Goal: Task Accomplishment & Management: Use online tool/utility

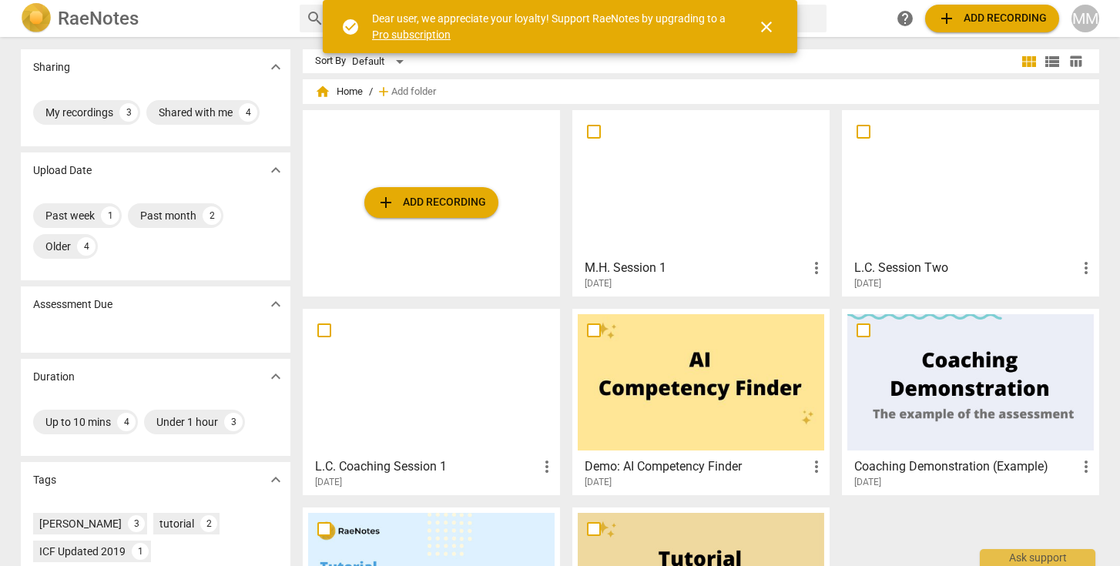
click at [882, 196] on div at bounding box center [971, 184] width 247 height 136
click at [413, 204] on span "add Add recording" at bounding box center [431, 202] width 109 height 18
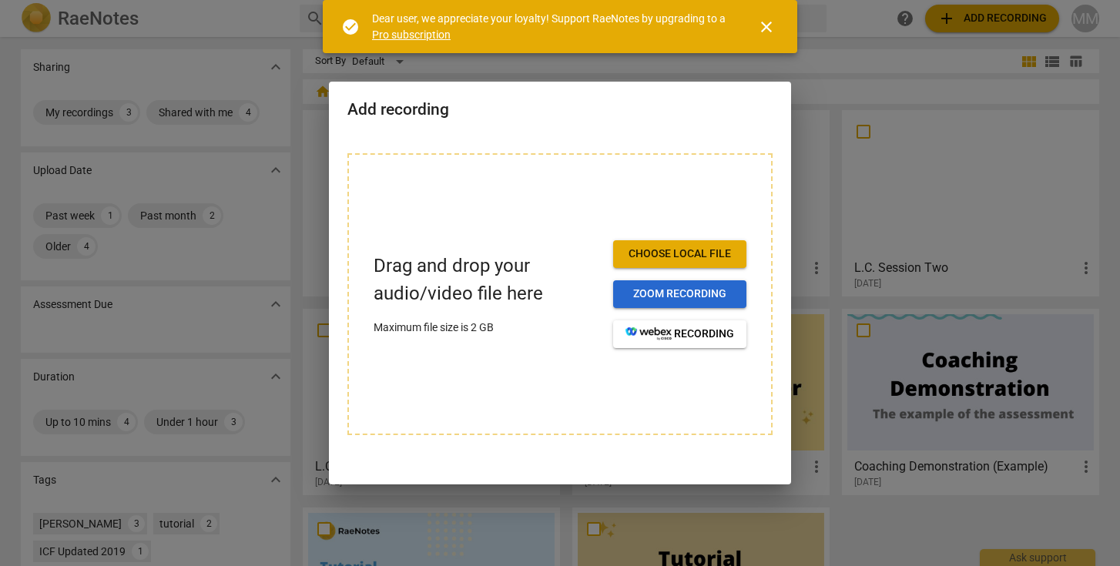
click at [673, 294] on span "Zoom recording" at bounding box center [680, 294] width 109 height 15
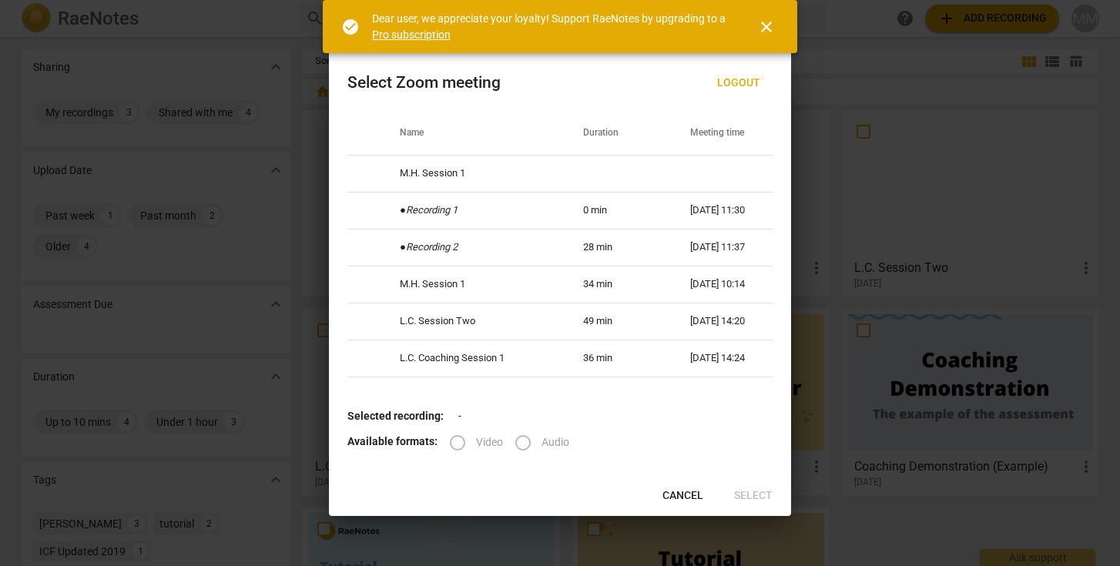
click at [455, 439] on label "Video" at bounding box center [471, 443] width 64 height 37
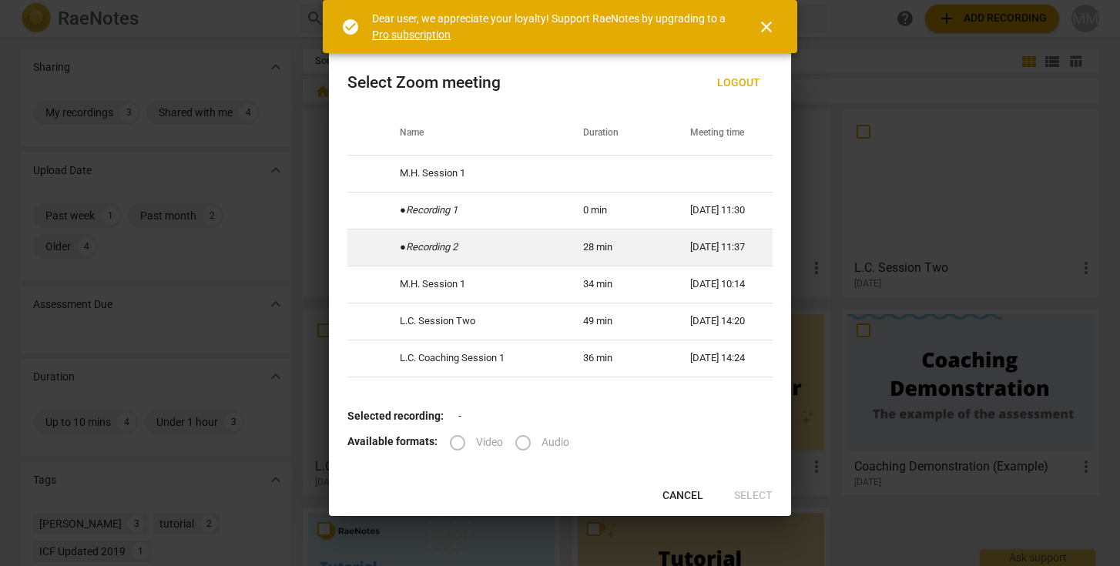
click at [445, 244] on icon "Recording 2" at bounding box center [432, 247] width 52 height 12
radio input "true"
click at [459, 442] on input "Video" at bounding box center [457, 443] width 37 height 37
radio input "true"
click at [761, 491] on span "Select" at bounding box center [753, 496] width 39 height 15
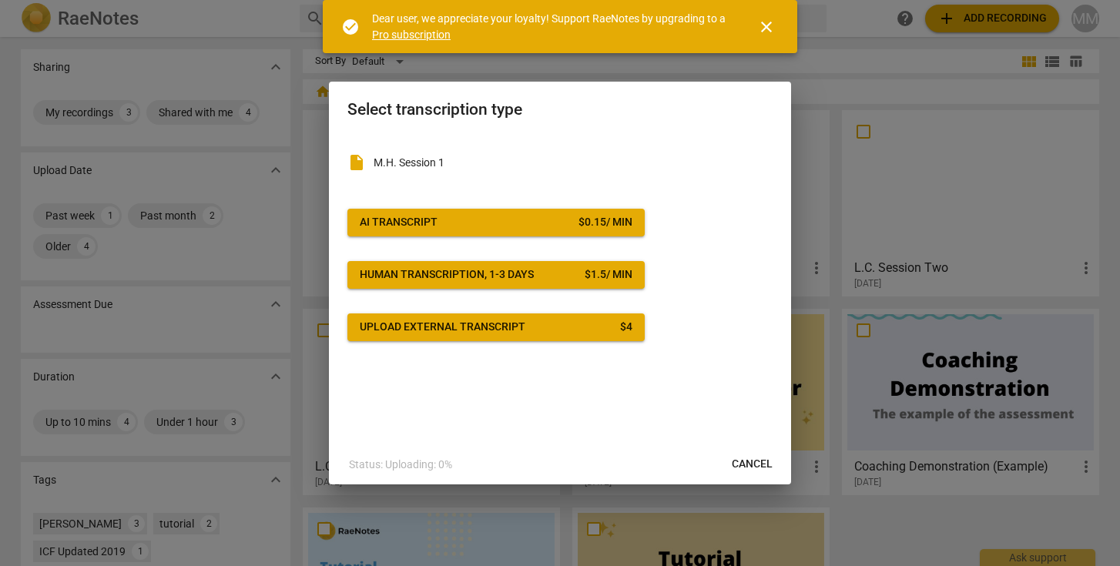
click at [499, 226] on span "AI Transcript $ 0.15 / min" at bounding box center [496, 222] width 273 height 15
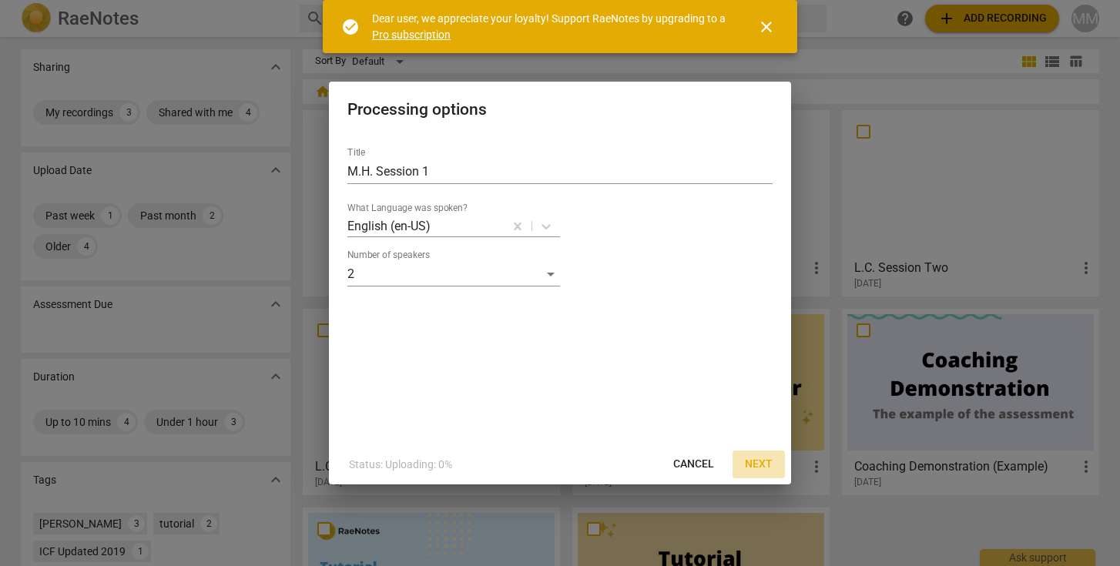
click at [757, 463] on span "Next" at bounding box center [759, 464] width 28 height 15
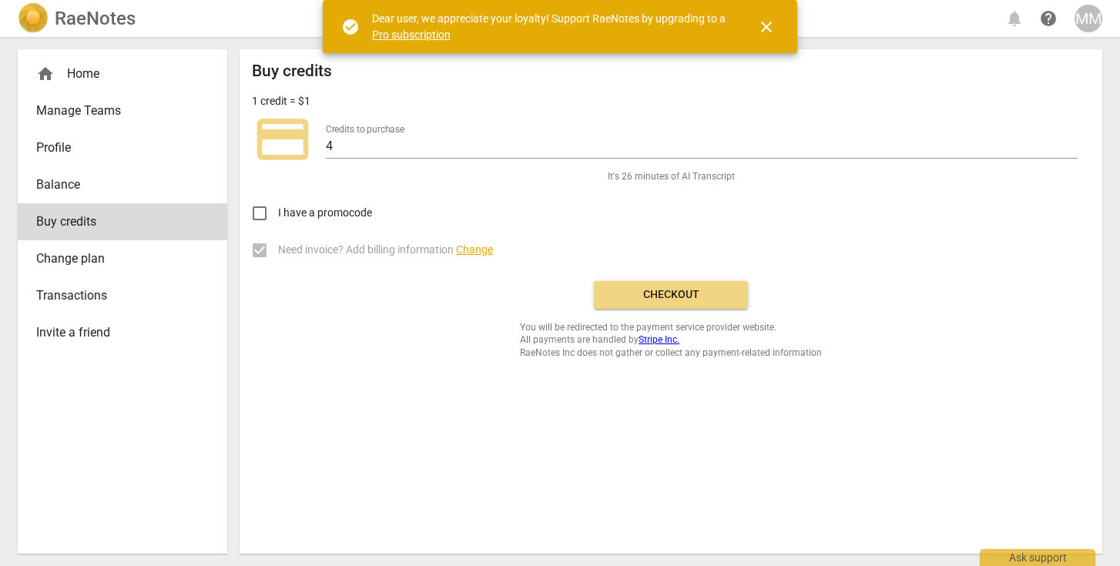
click at [771, 26] on span "close" at bounding box center [766, 27] width 18 height 18
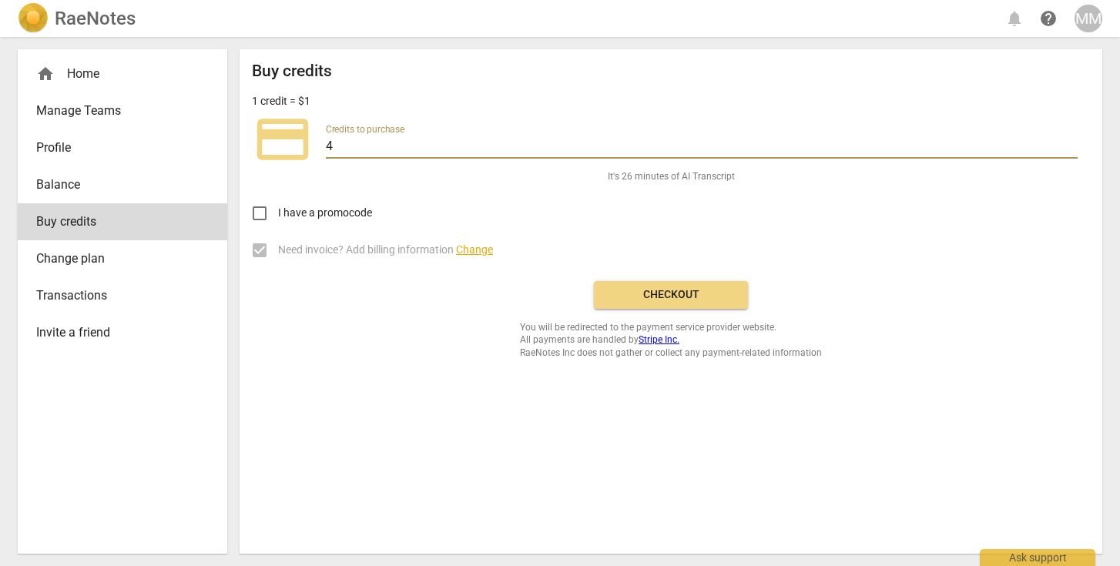
click at [378, 147] on input "4" at bounding box center [702, 147] width 752 height 22
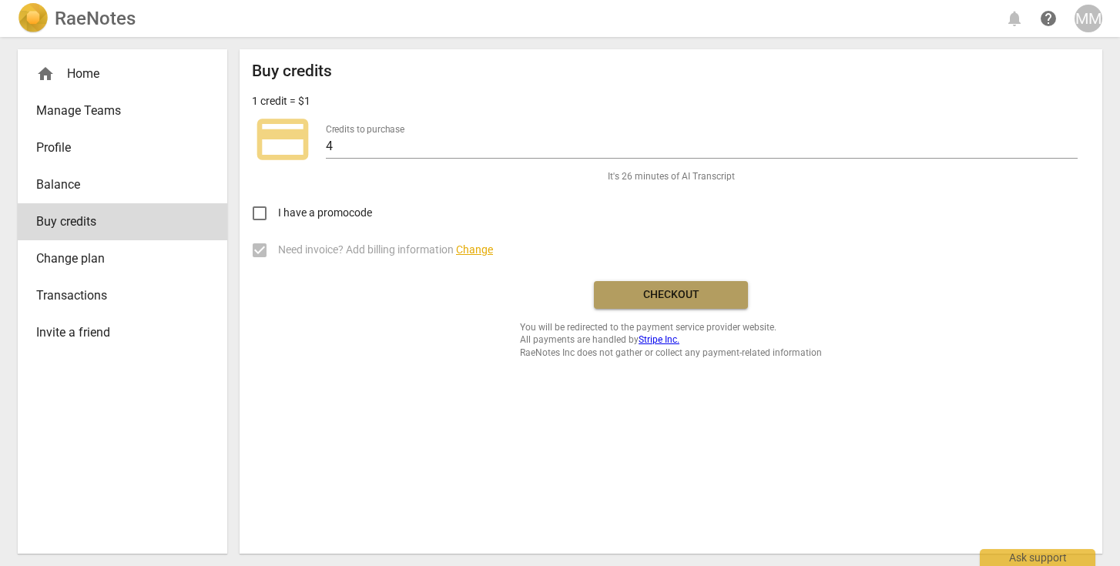
click at [624, 297] on span "Checkout" at bounding box center [670, 294] width 129 height 15
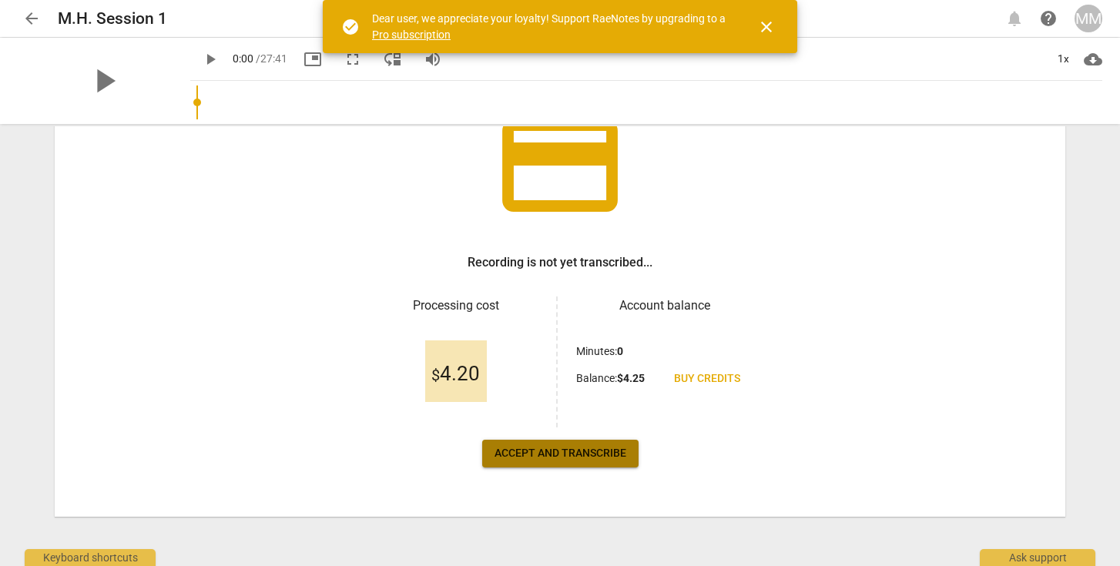
click at [565, 452] on span "Accept and transcribe" at bounding box center [561, 453] width 132 height 15
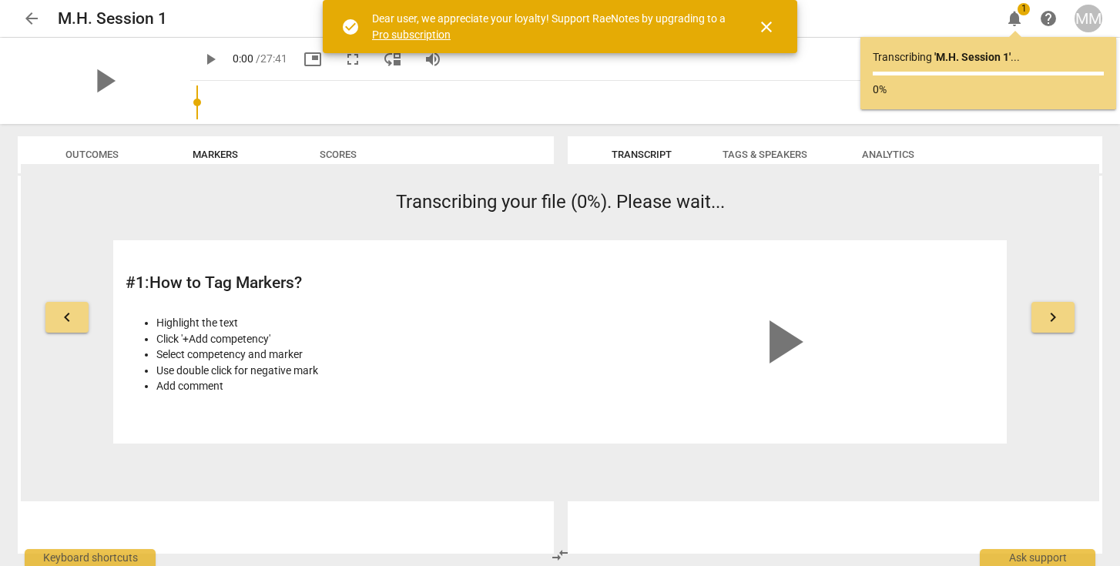
click at [764, 25] on span "close" at bounding box center [766, 27] width 18 height 18
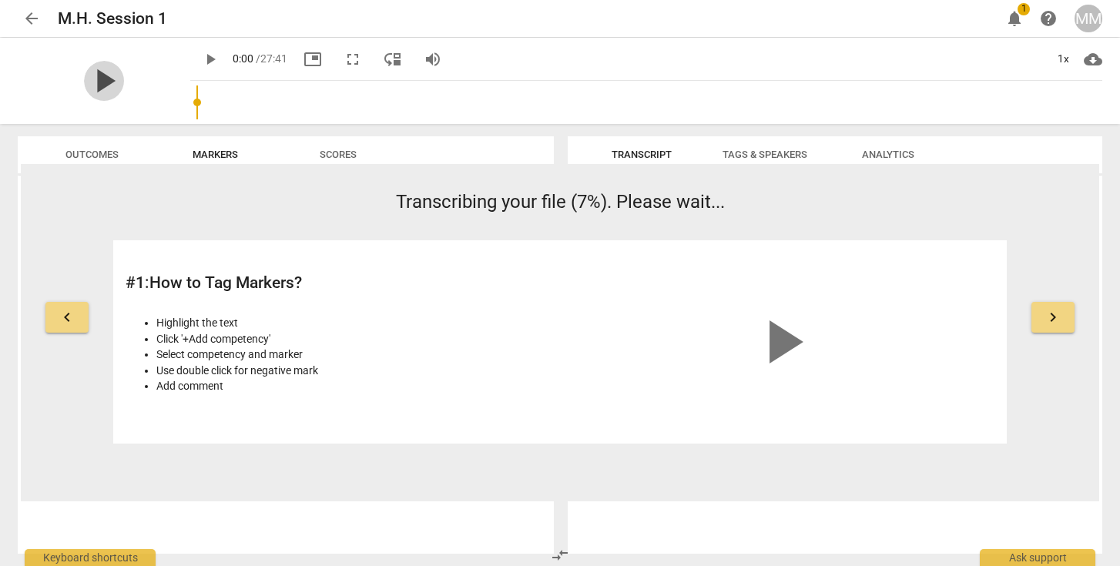
click at [96, 76] on span "play_arrow" at bounding box center [104, 81] width 40 height 40
click at [84, 87] on span "pause" at bounding box center [104, 81] width 40 height 40
type input "2"
click at [84, 152] on span "Outcomes" at bounding box center [92, 155] width 53 height 12
click at [60, 295] on div "keyboard_arrow_left Transcribing your file (7%). Please wait... # 1 : How to Ta…" at bounding box center [560, 316] width 1079 height 255
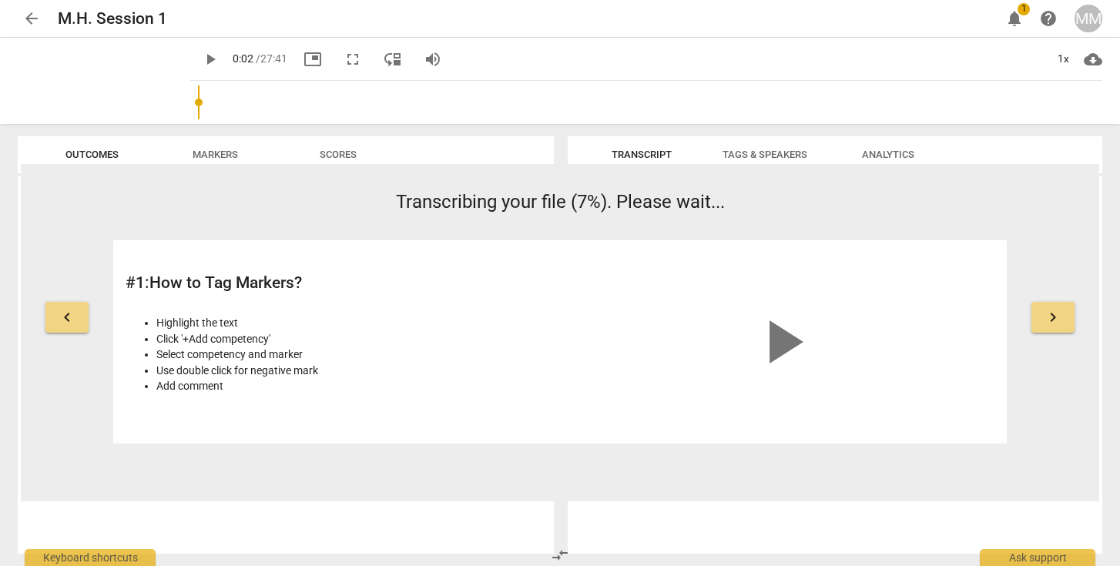
click at [1070, 324] on button "keyboard_arrow_right" at bounding box center [1053, 317] width 43 height 31
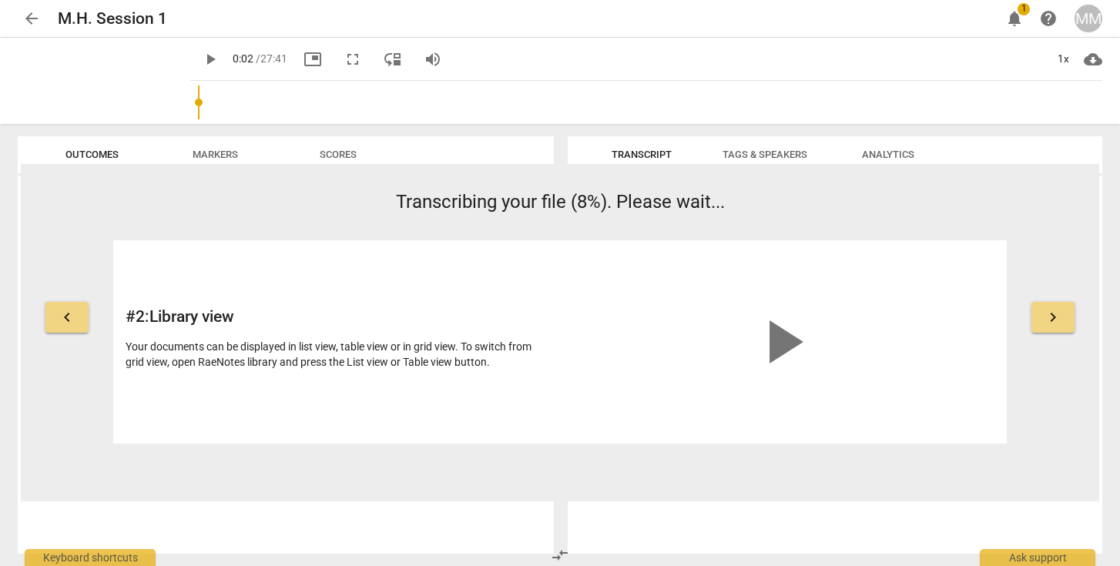
click at [1054, 318] on span "keyboard_arrow_right" at bounding box center [1053, 317] width 18 height 18
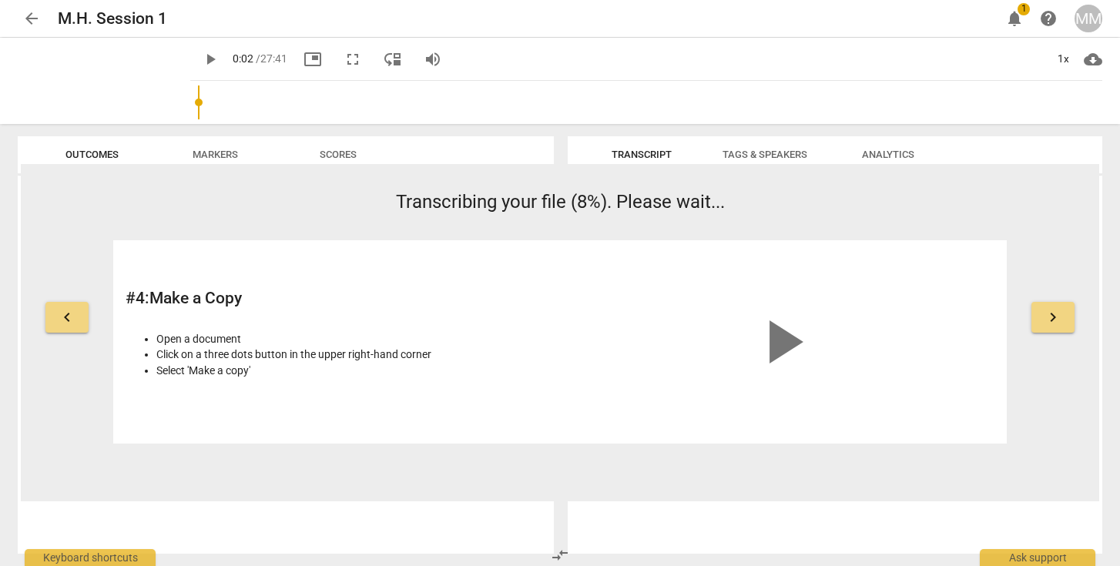
click at [1054, 318] on span "keyboard_arrow_right" at bounding box center [1053, 317] width 18 height 18
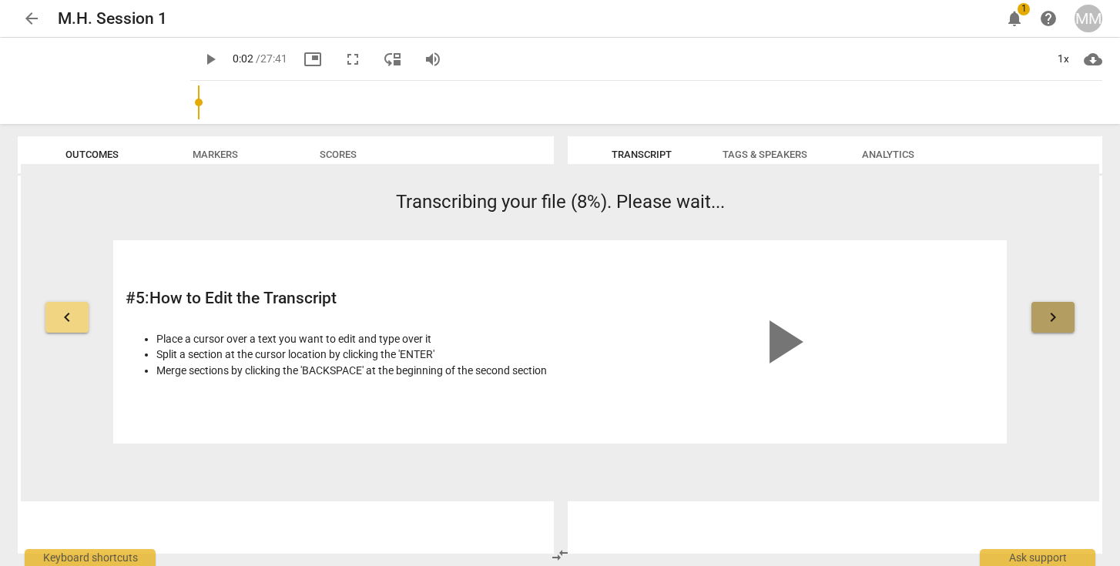
click at [1054, 318] on span "keyboard_arrow_right" at bounding box center [1053, 317] width 18 height 18
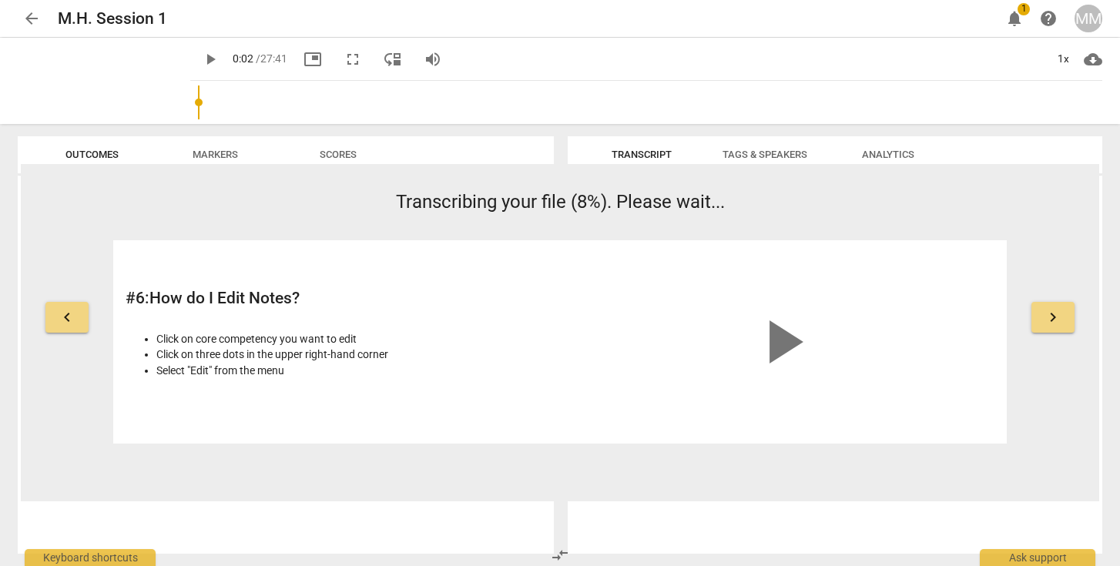
click at [1054, 318] on span "keyboard_arrow_right" at bounding box center [1053, 317] width 18 height 18
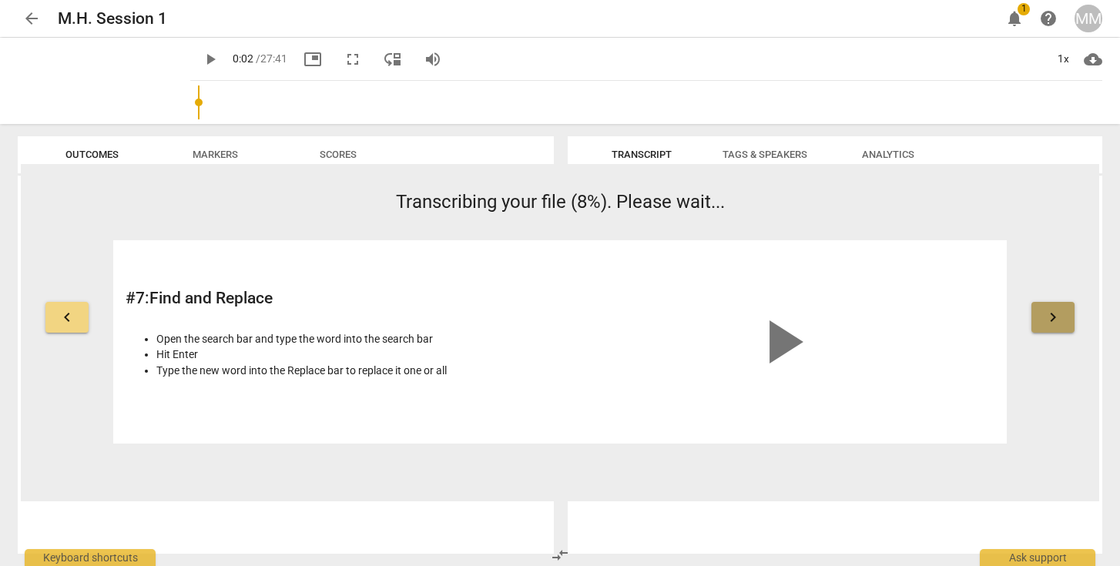
click at [1054, 318] on span "keyboard_arrow_right" at bounding box center [1053, 317] width 18 height 18
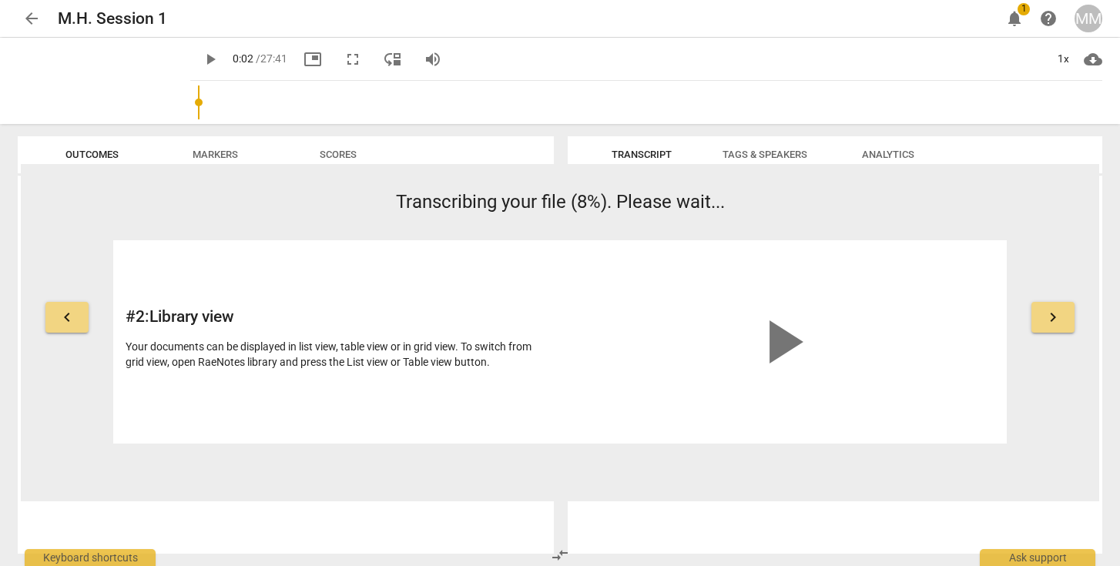
click at [1054, 318] on span "keyboard_arrow_right" at bounding box center [1053, 317] width 18 height 18
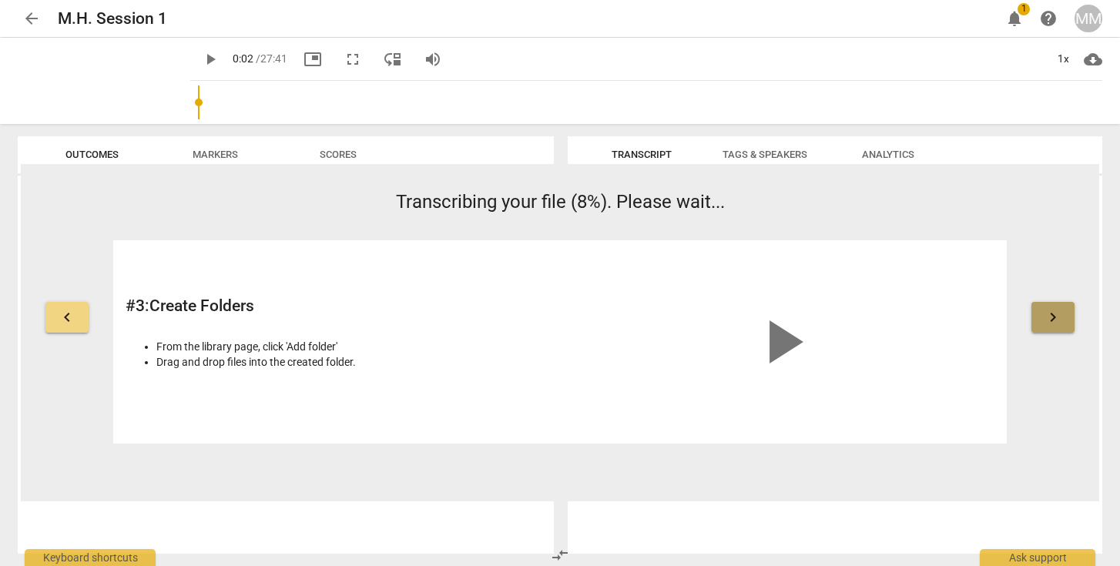
click at [1054, 318] on span "keyboard_arrow_right" at bounding box center [1053, 317] width 18 height 18
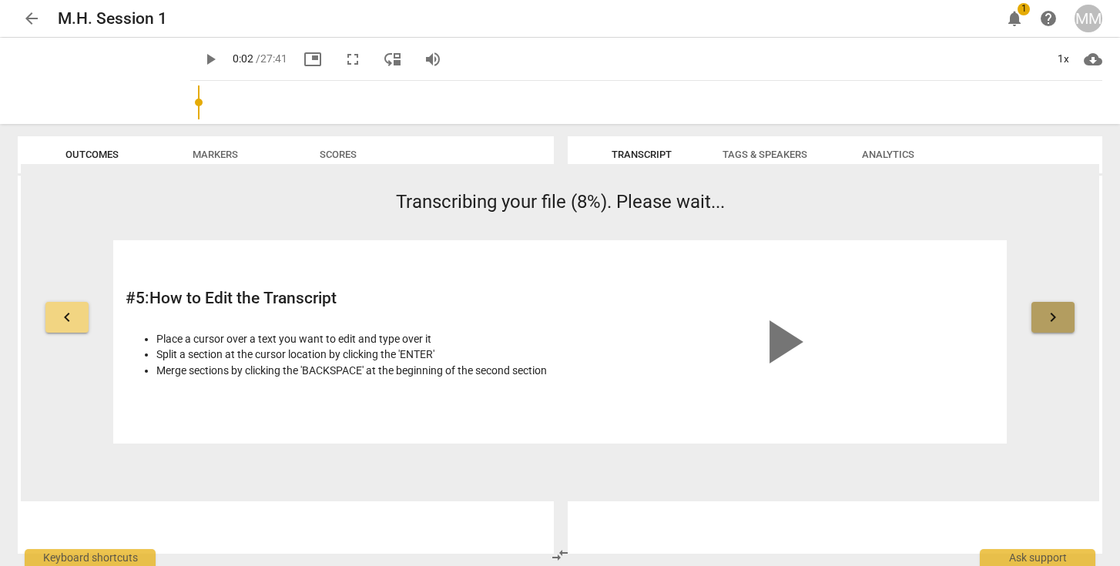
click at [1054, 318] on span "keyboard_arrow_right" at bounding box center [1053, 317] width 18 height 18
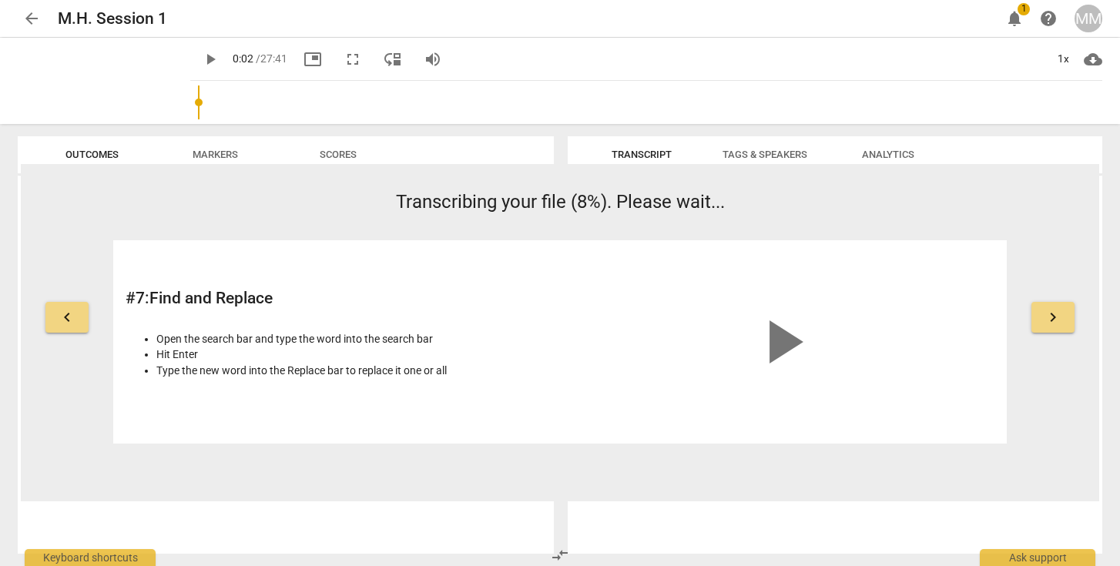
click at [1054, 318] on span "keyboard_arrow_right" at bounding box center [1053, 317] width 18 height 18
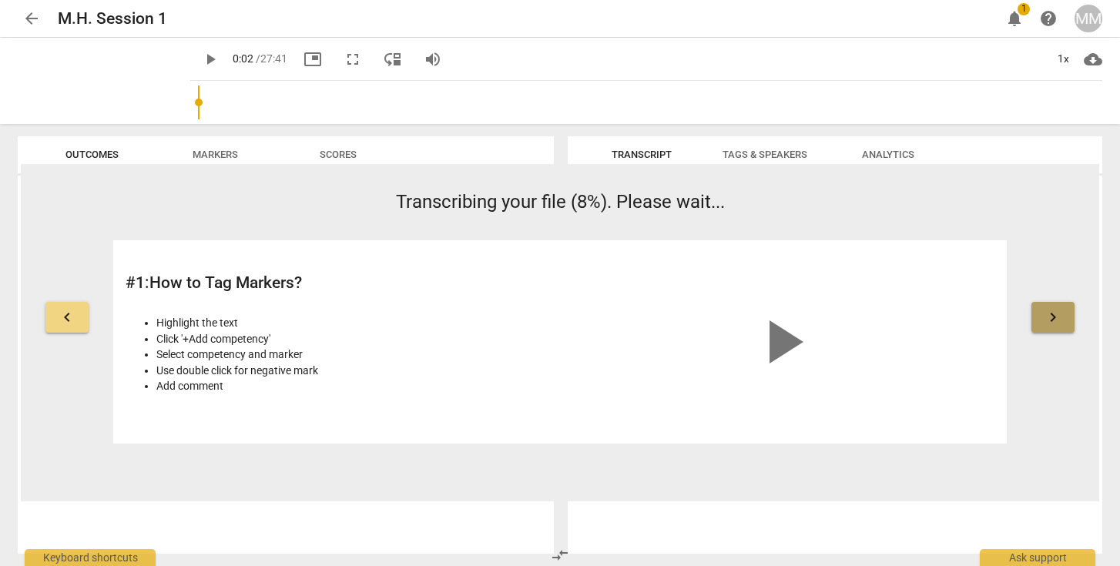
click at [1054, 318] on span "keyboard_arrow_right" at bounding box center [1053, 317] width 18 height 18
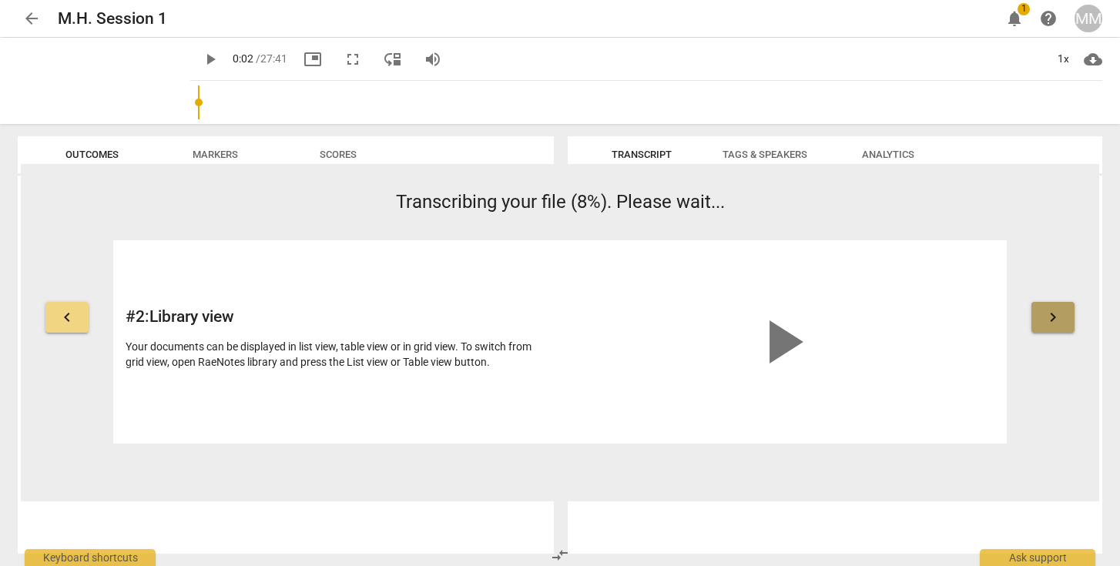
click at [1054, 318] on span "keyboard_arrow_right" at bounding box center [1053, 317] width 18 height 18
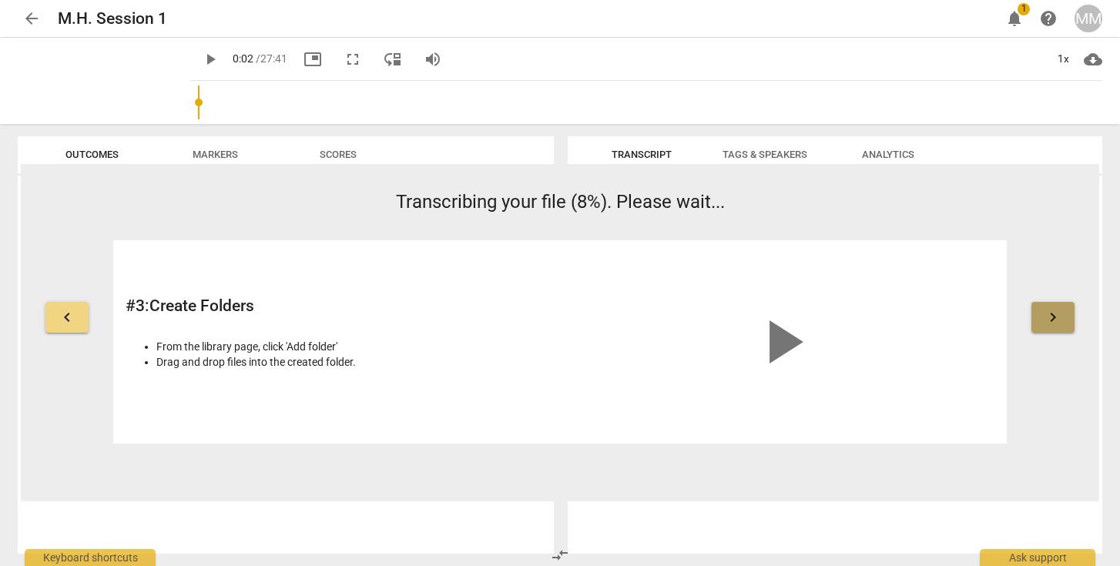
click at [1054, 318] on span "keyboard_arrow_right" at bounding box center [1053, 317] width 18 height 18
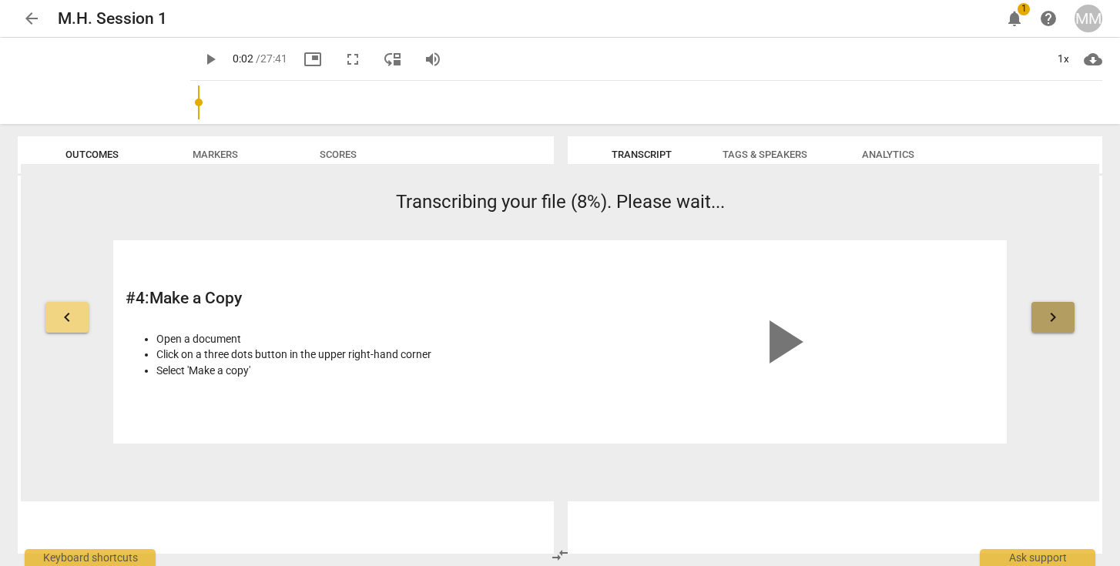
click at [1054, 318] on span "keyboard_arrow_right" at bounding box center [1053, 317] width 18 height 18
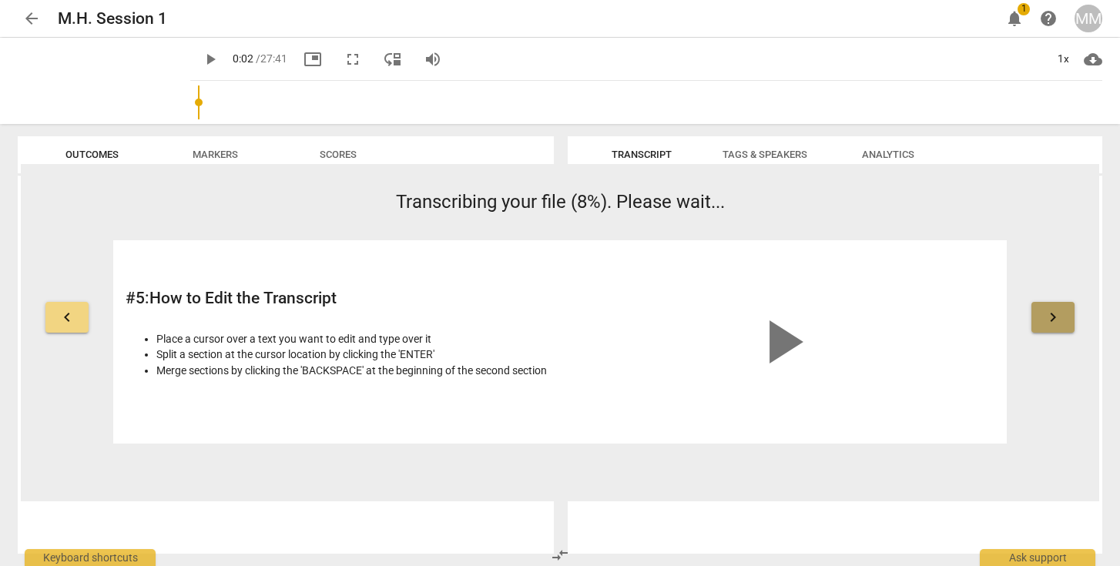
click at [1054, 318] on span "keyboard_arrow_right" at bounding box center [1053, 317] width 18 height 18
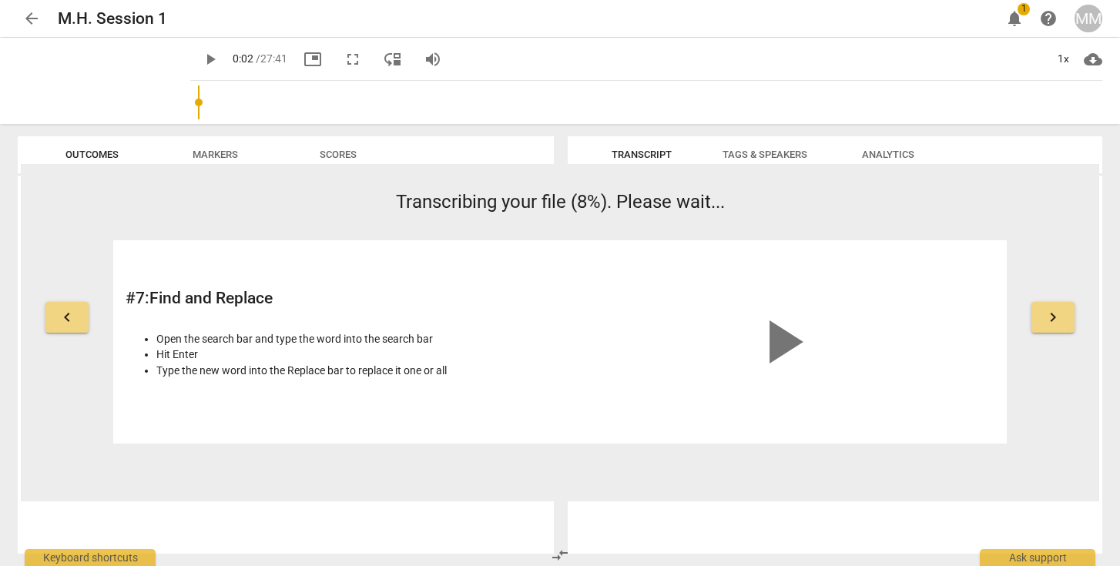
click at [1054, 318] on span "keyboard_arrow_right" at bounding box center [1053, 317] width 18 height 18
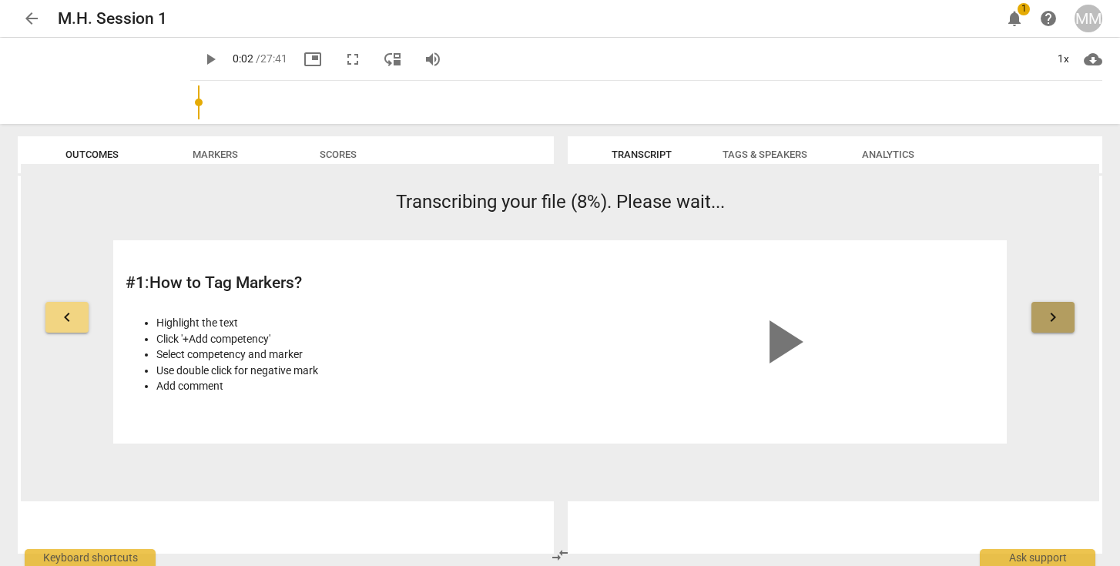
click at [1054, 318] on span "keyboard_arrow_right" at bounding box center [1053, 317] width 18 height 18
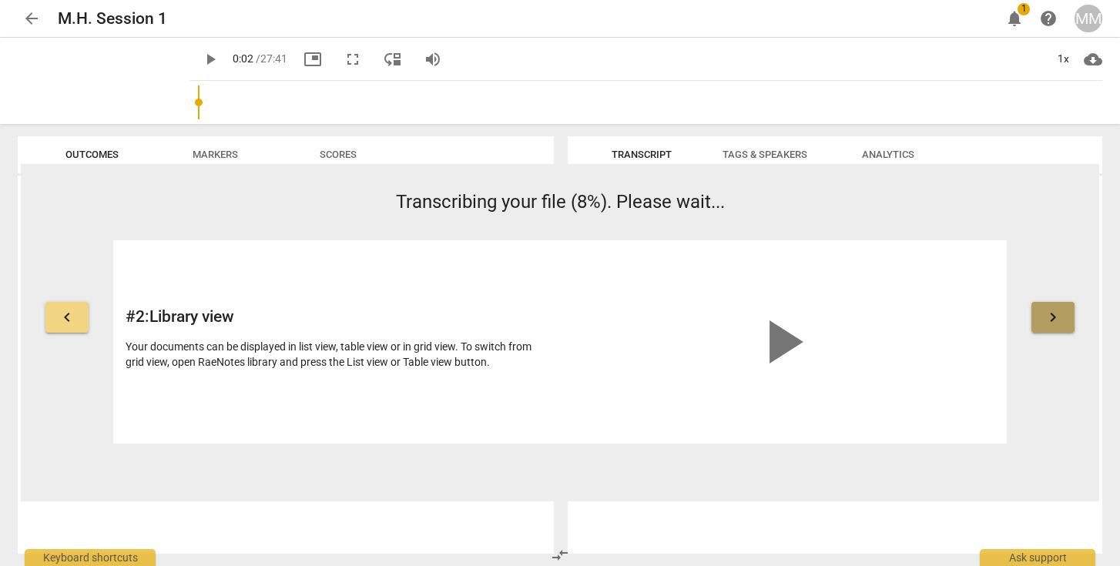
click at [1054, 318] on span "keyboard_arrow_right" at bounding box center [1053, 317] width 18 height 18
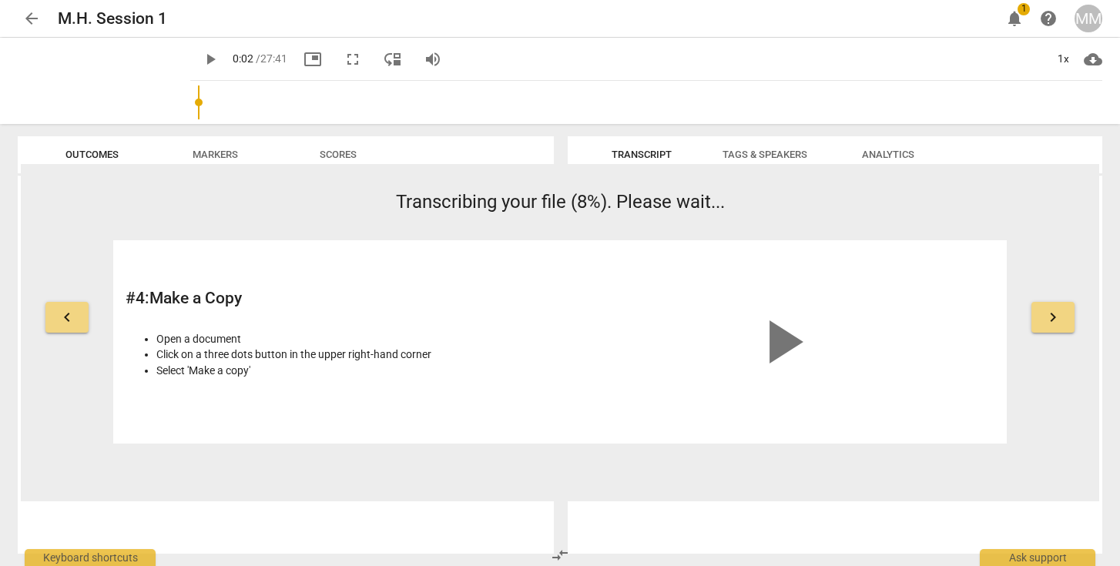
click at [1054, 318] on span "keyboard_arrow_right" at bounding box center [1053, 317] width 18 height 18
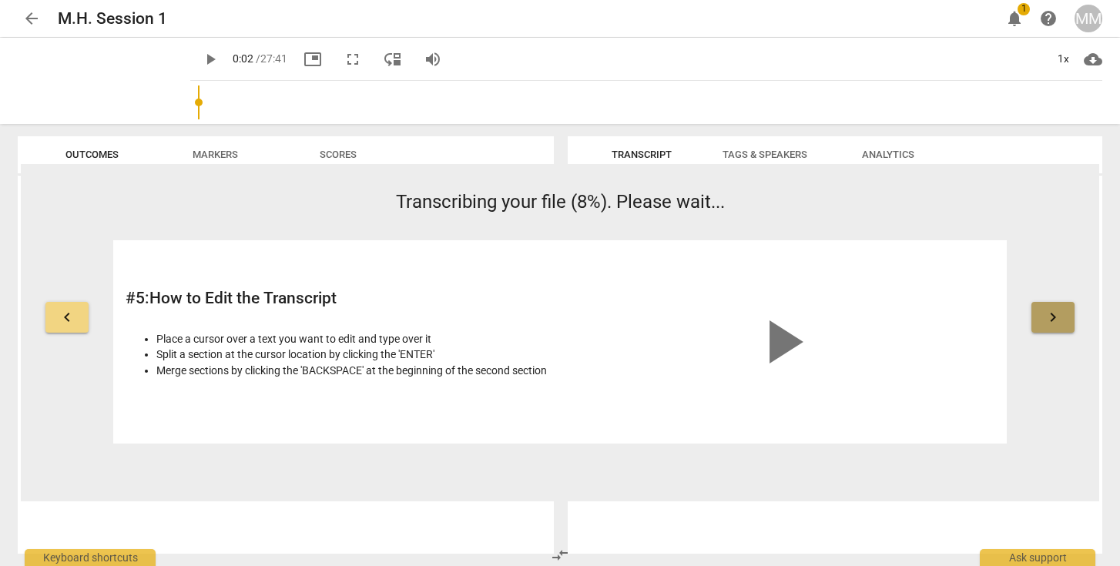
click at [1054, 318] on span "keyboard_arrow_right" at bounding box center [1053, 317] width 18 height 18
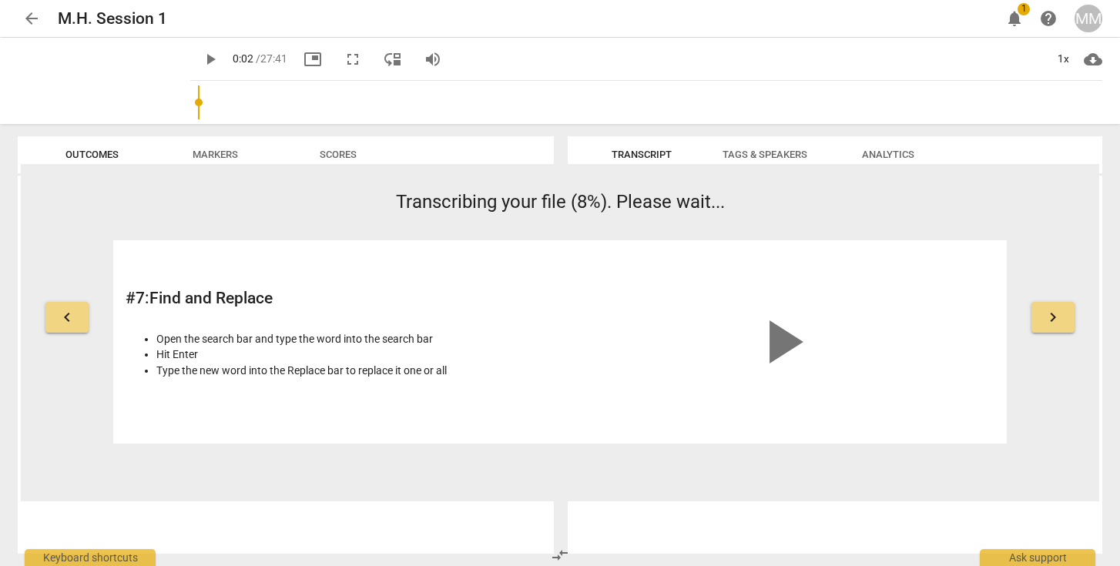
click at [639, 142] on button "Transcript" at bounding box center [641, 154] width 123 height 37
click at [1047, 317] on span "keyboard_arrow_right" at bounding box center [1053, 317] width 18 height 18
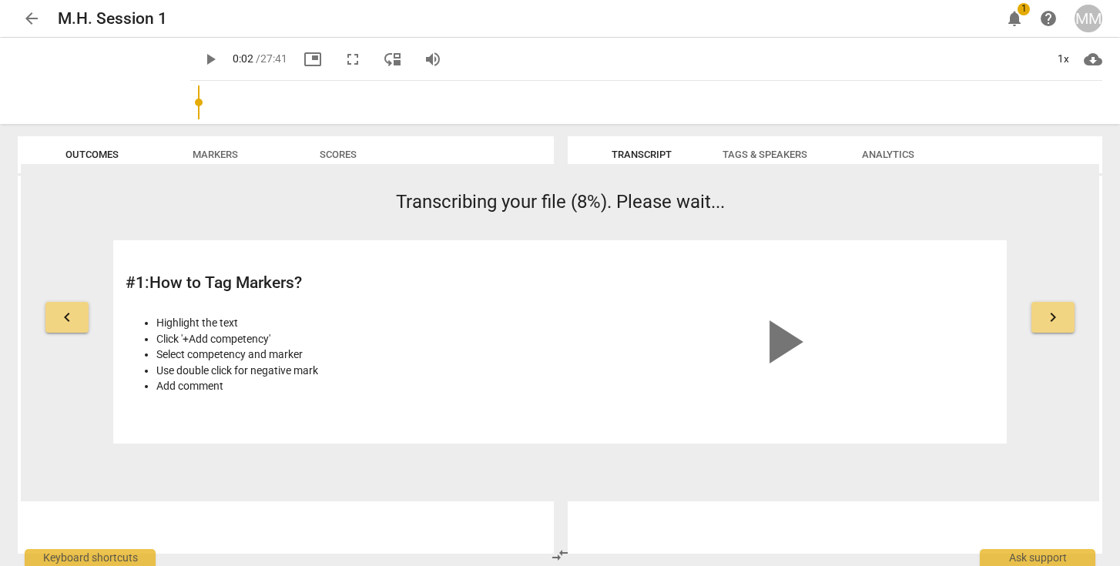
click at [1047, 317] on span "keyboard_arrow_right" at bounding box center [1053, 317] width 18 height 18
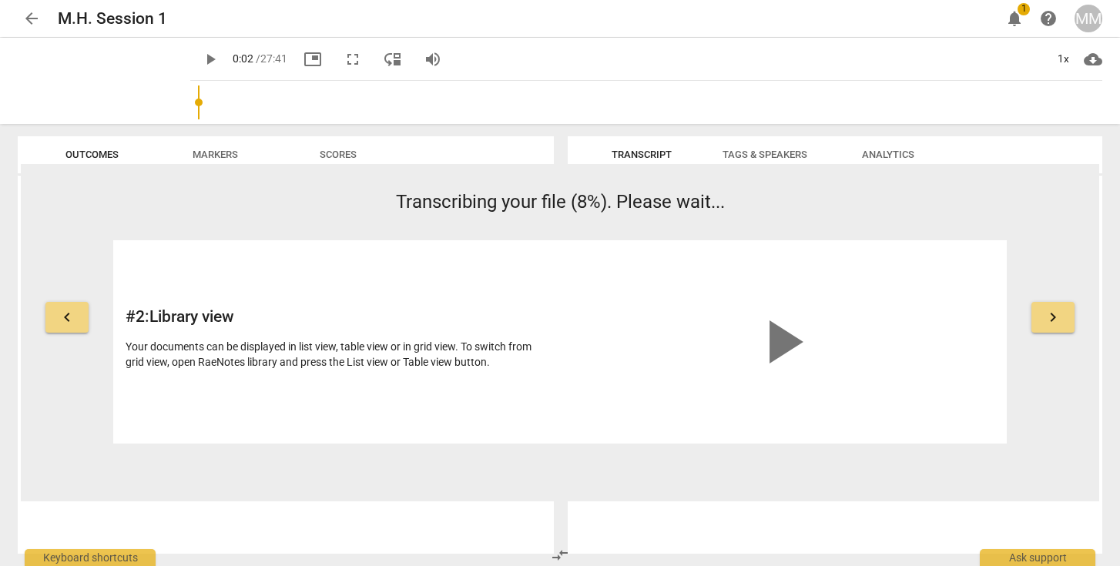
click at [1047, 317] on span "keyboard_arrow_right" at bounding box center [1053, 317] width 18 height 18
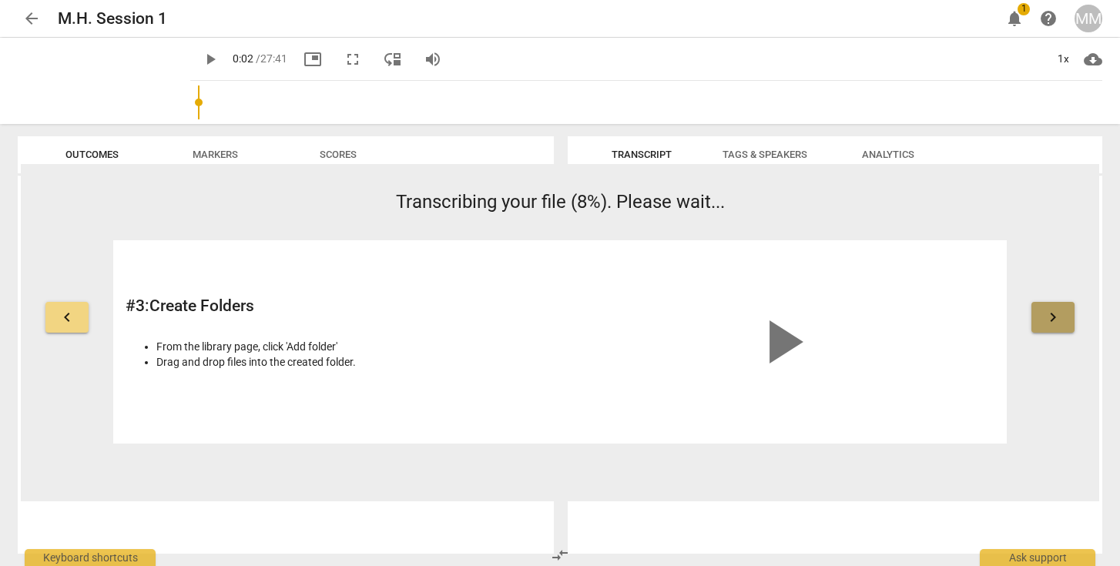
click at [1047, 317] on span "keyboard_arrow_right" at bounding box center [1053, 317] width 18 height 18
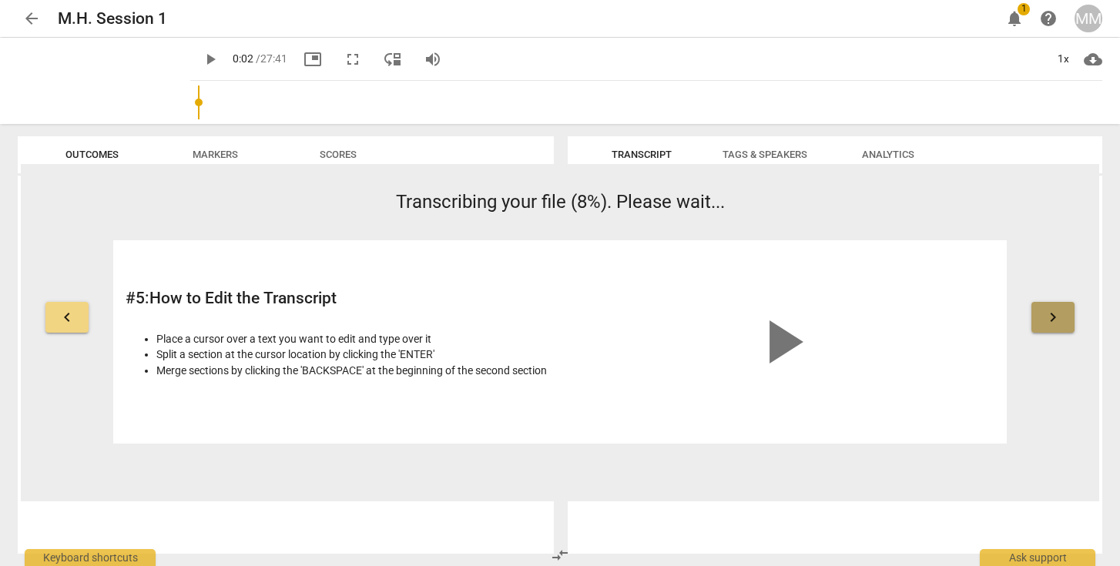
click at [1047, 317] on span "keyboard_arrow_right" at bounding box center [1053, 317] width 18 height 18
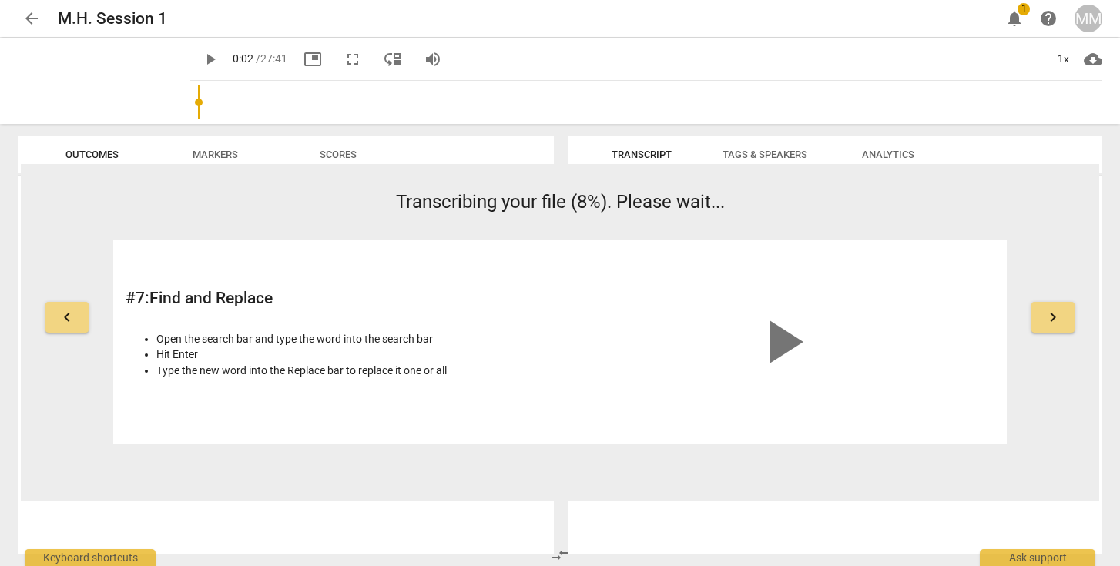
click at [1047, 317] on span "keyboard_arrow_right" at bounding box center [1053, 317] width 18 height 18
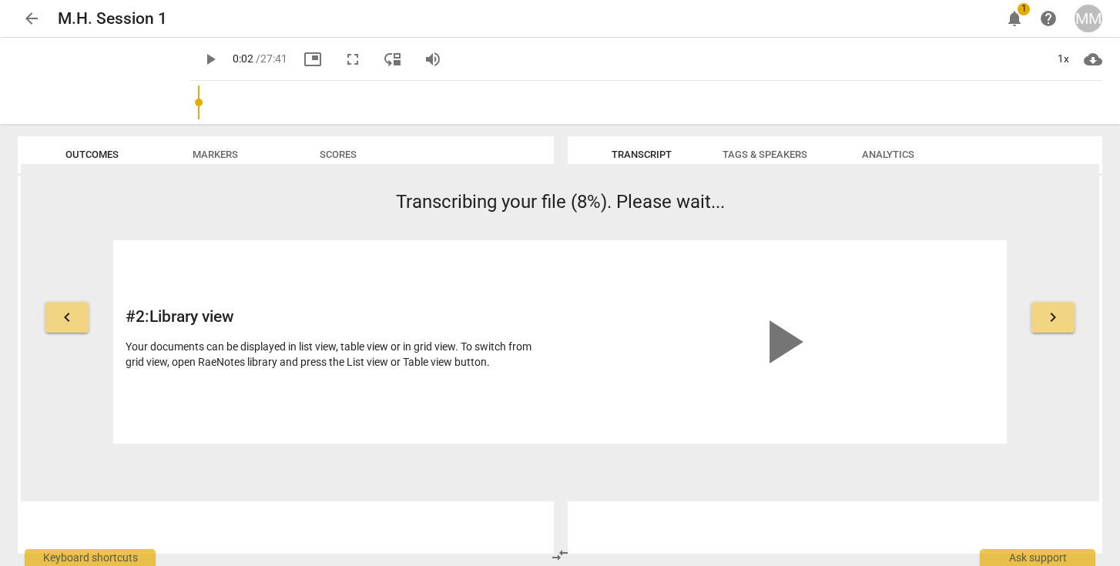
click at [1047, 317] on span "keyboard_arrow_right" at bounding box center [1053, 317] width 18 height 18
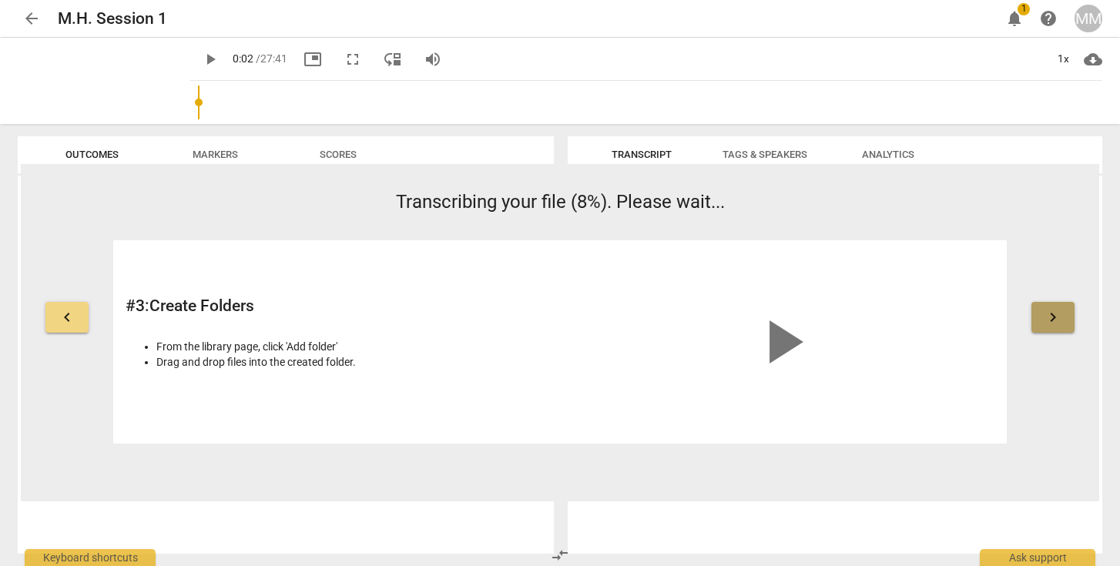
click at [1047, 317] on span "keyboard_arrow_right" at bounding box center [1053, 317] width 18 height 18
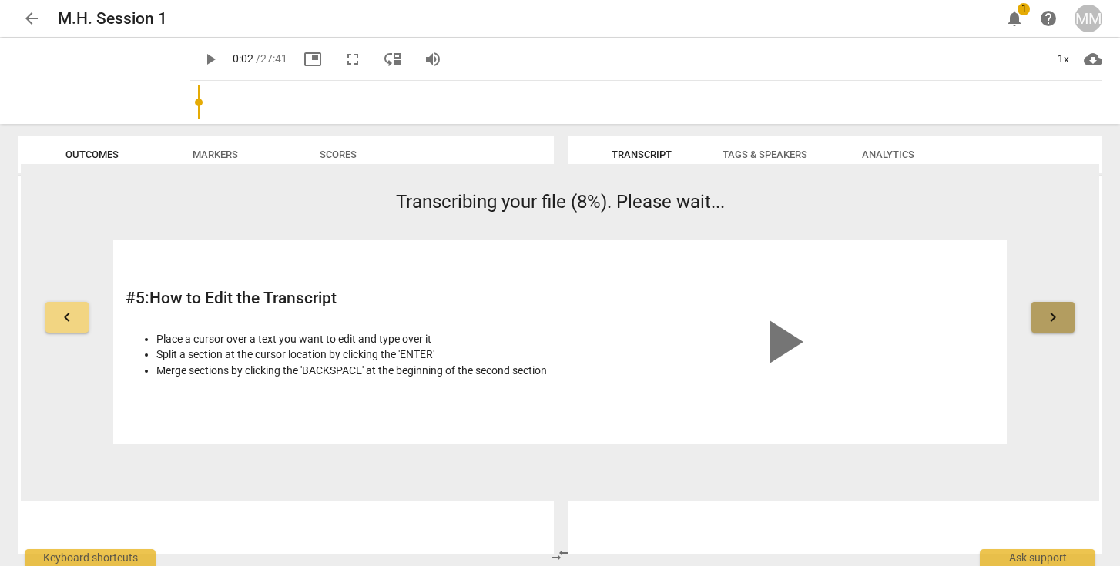
click at [1047, 317] on span "keyboard_arrow_right" at bounding box center [1053, 317] width 18 height 18
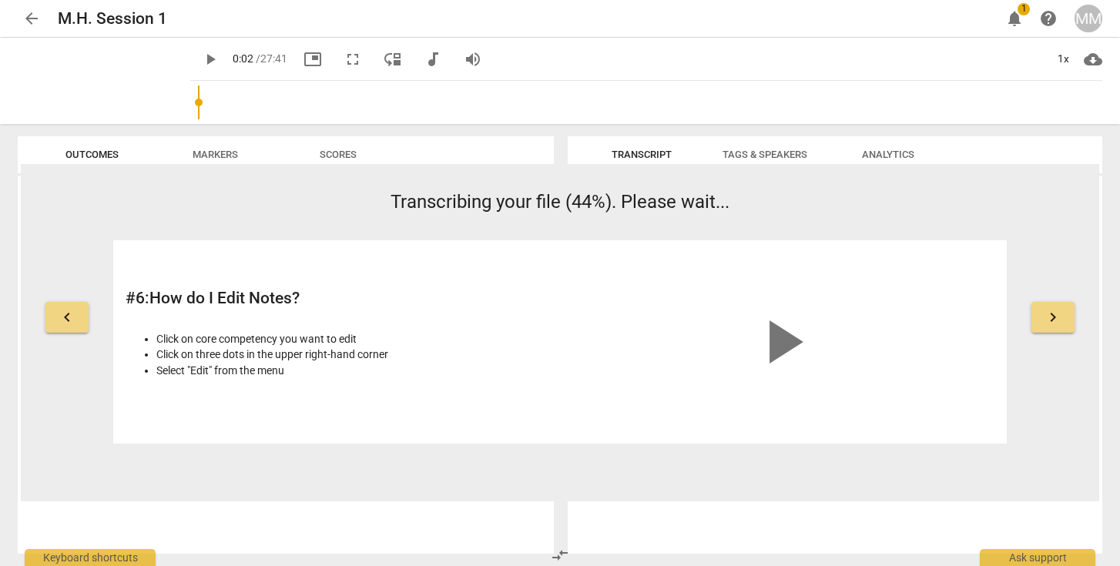
click at [201, 51] on span "play_arrow" at bounding box center [210, 59] width 18 height 18
click at [197, 101] on div at bounding box center [650, 102] width 906 height 43
click at [197, 100] on input "range" at bounding box center [650, 102] width 906 height 49
click at [201, 55] on span "pause" at bounding box center [210, 59] width 18 height 18
click at [201, 55] on span "play_arrow" at bounding box center [210, 59] width 18 height 18
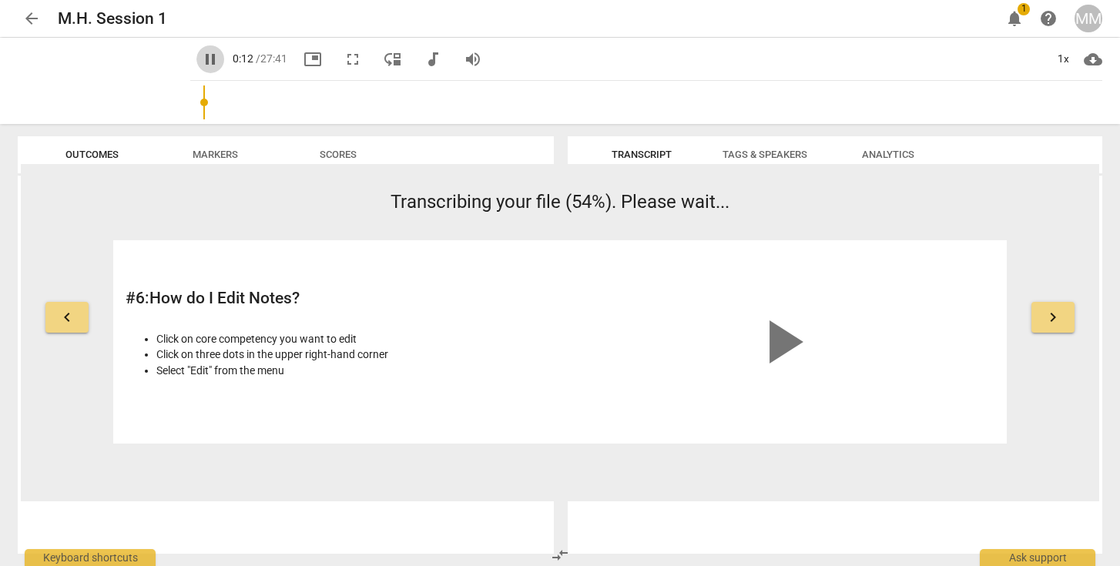
click at [201, 53] on span "pause" at bounding box center [210, 59] width 18 height 18
click at [201, 53] on span "play_arrow" at bounding box center [210, 59] width 18 height 18
click at [201, 53] on span "pause" at bounding box center [210, 59] width 18 height 18
click at [201, 53] on span "play_arrow" at bounding box center [210, 59] width 18 height 18
click at [201, 55] on span "pause" at bounding box center [210, 59] width 18 height 18
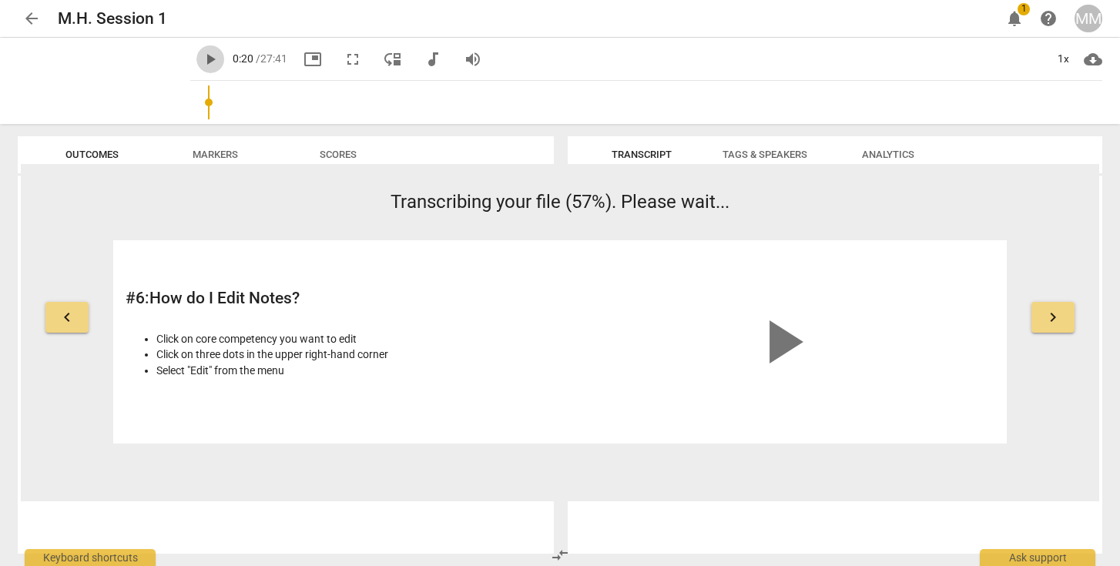
click at [201, 55] on span "play_arrow" at bounding box center [210, 59] width 18 height 18
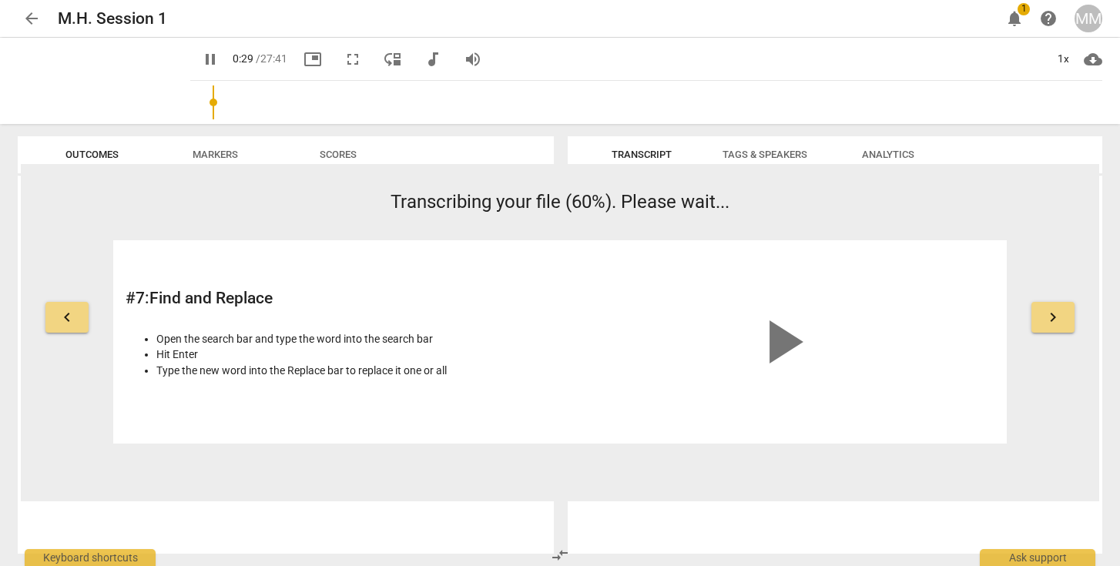
click at [1015, 17] on span "notifications" at bounding box center [1015, 18] width 18 height 18
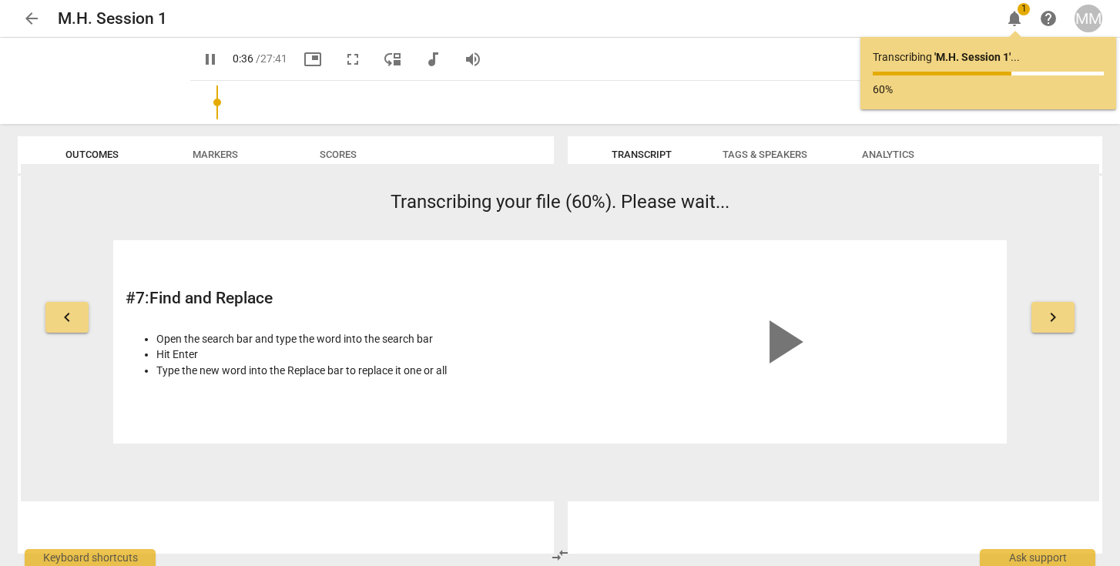
type input "37"
click at [1015, 18] on button "notifications 1" at bounding box center [1015, 19] width 28 height 28
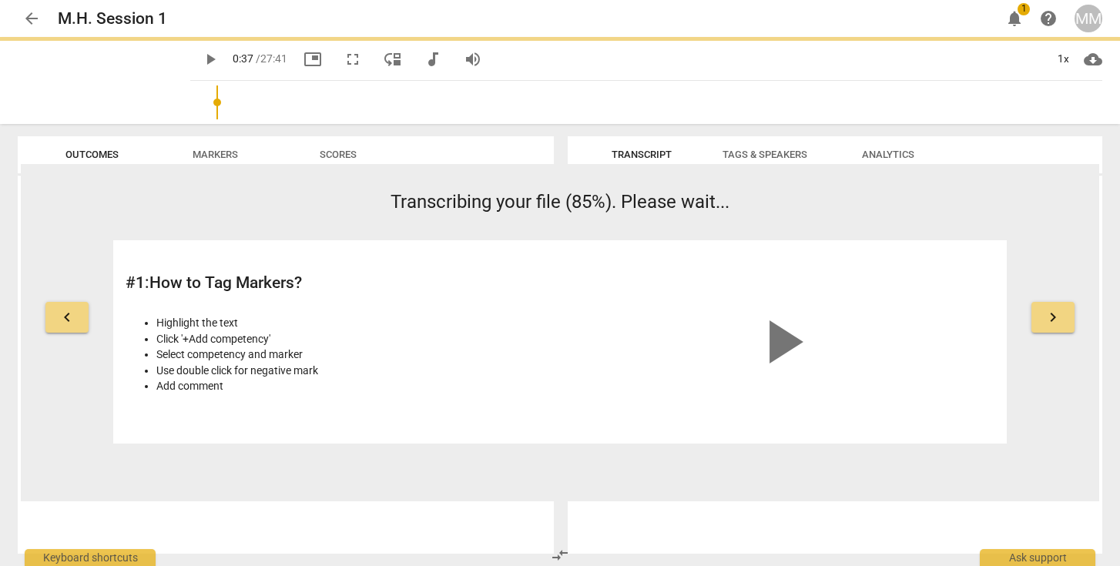
type input "37"
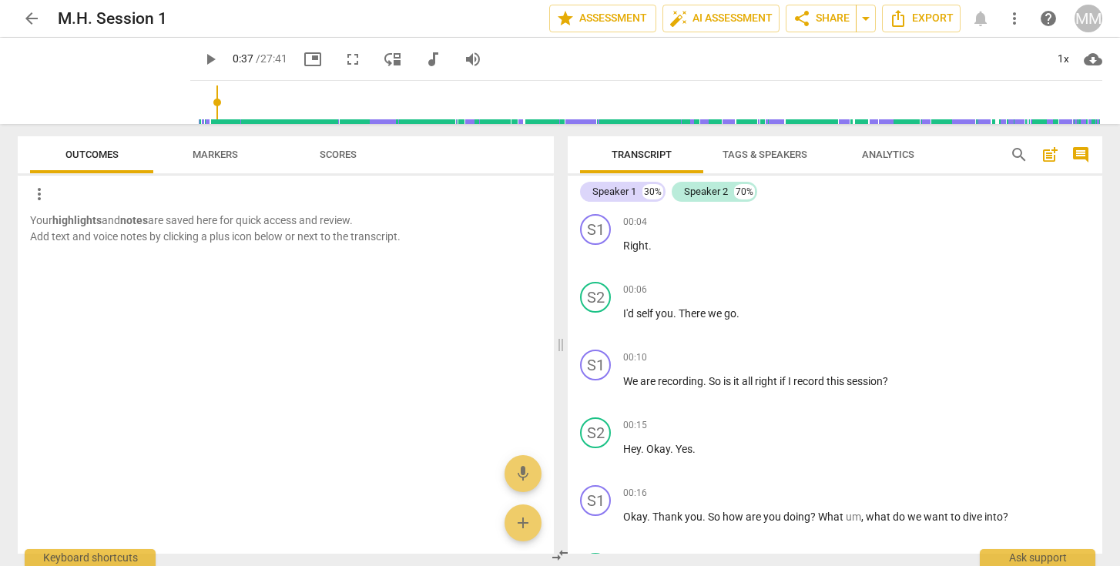
click at [774, 154] on span "Tags & Speakers" at bounding box center [765, 155] width 85 height 12
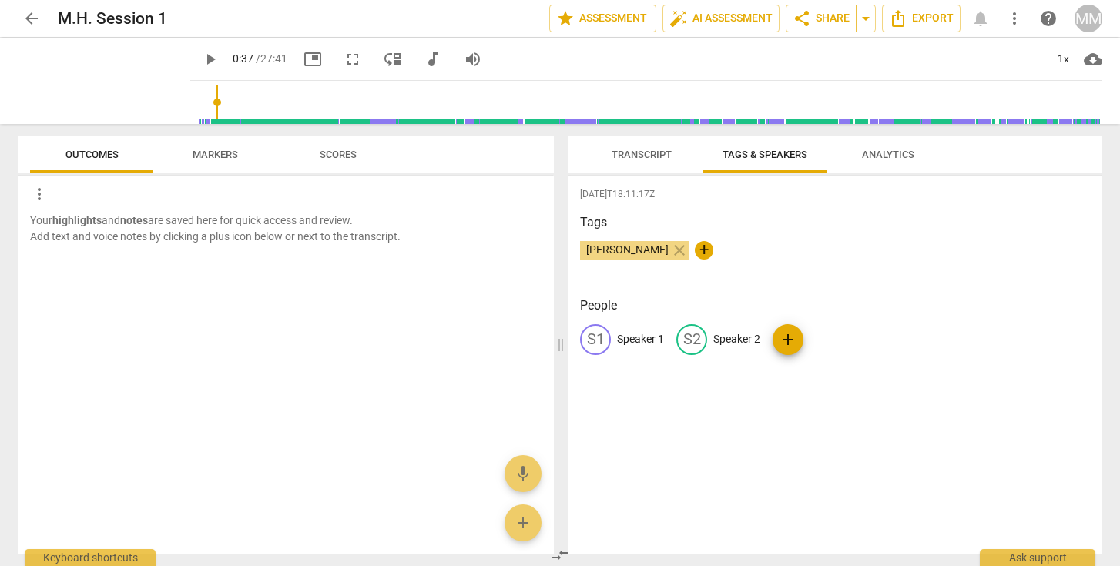
click at [645, 154] on span "Transcript" at bounding box center [642, 155] width 60 height 12
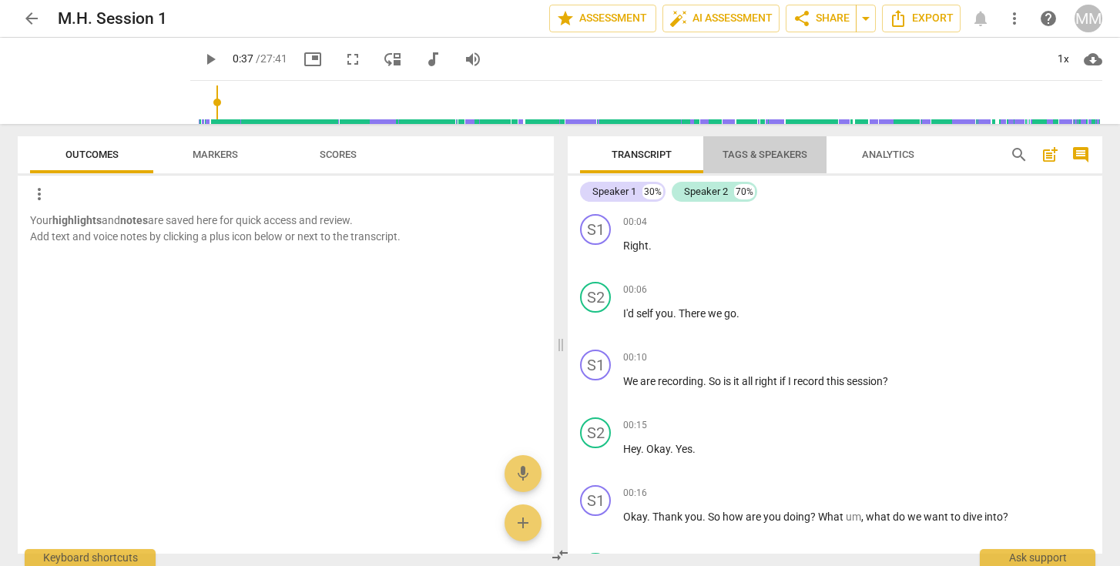
click at [773, 152] on span "Tags & Speakers" at bounding box center [765, 155] width 85 height 12
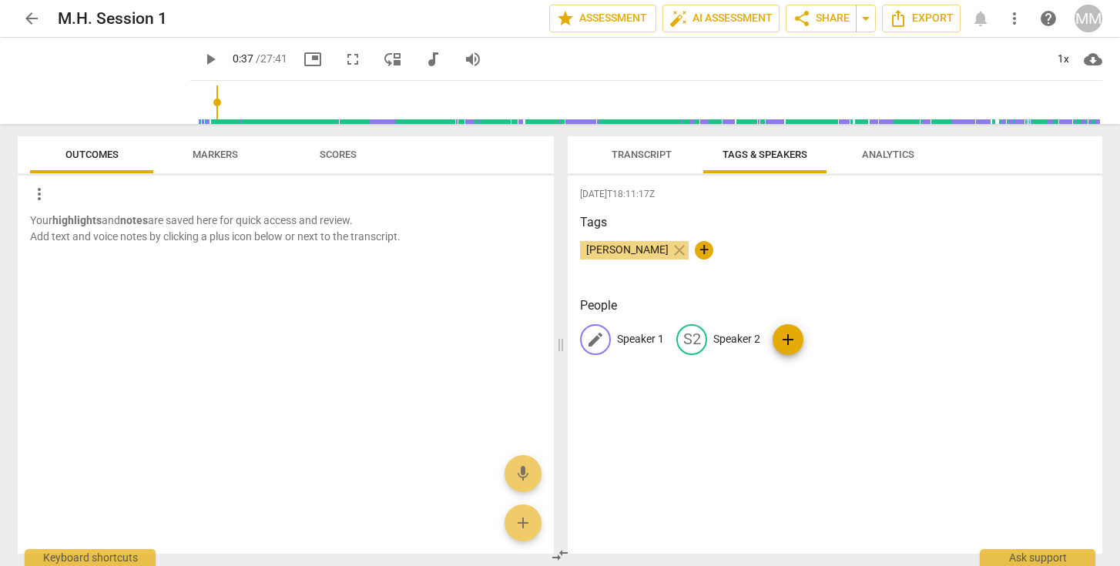
click at [637, 337] on p "Speaker 1" at bounding box center [640, 339] width 47 height 16
type input "[PERSON_NAME] (Coach)"
click at [834, 338] on p "Speaker 2" at bounding box center [837, 339] width 47 height 16
type input "M.H."
click at [897, 163] on span "Analytics" at bounding box center [888, 155] width 89 height 21
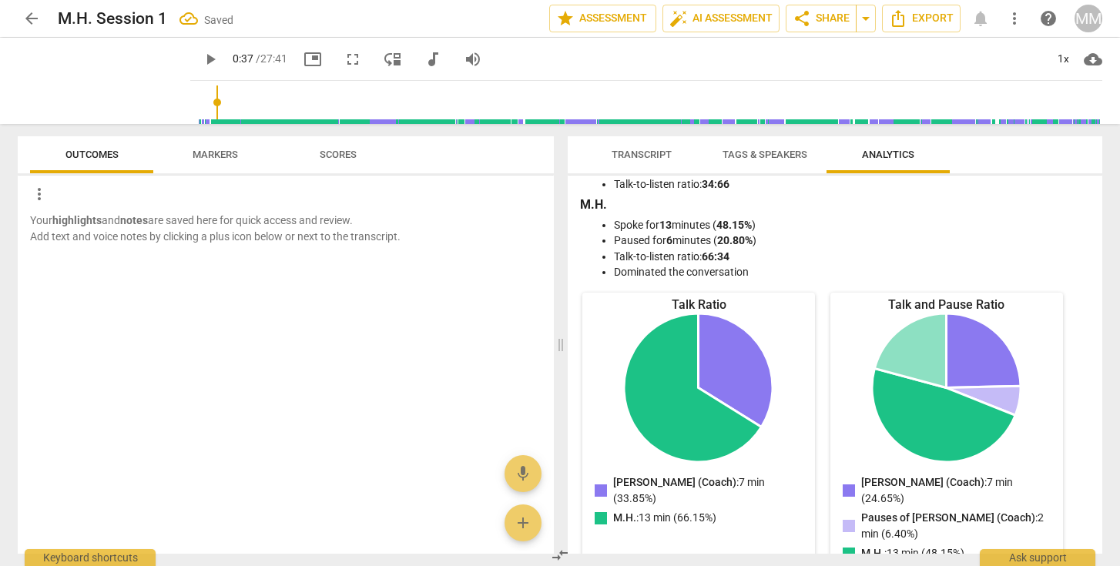
scroll to position [73, 0]
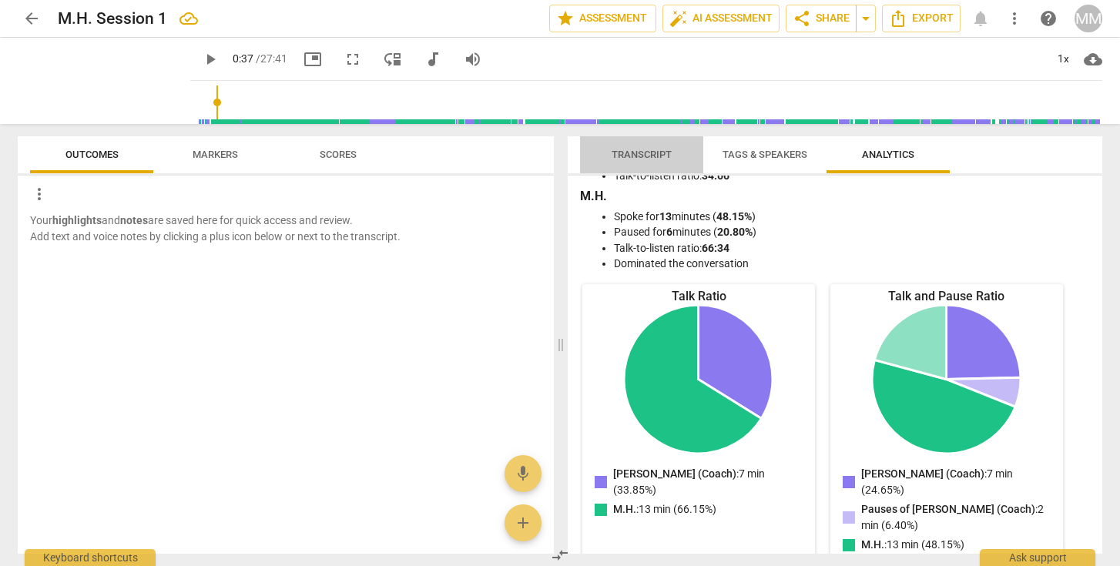
click at [658, 147] on span "Transcript" at bounding box center [641, 155] width 97 height 21
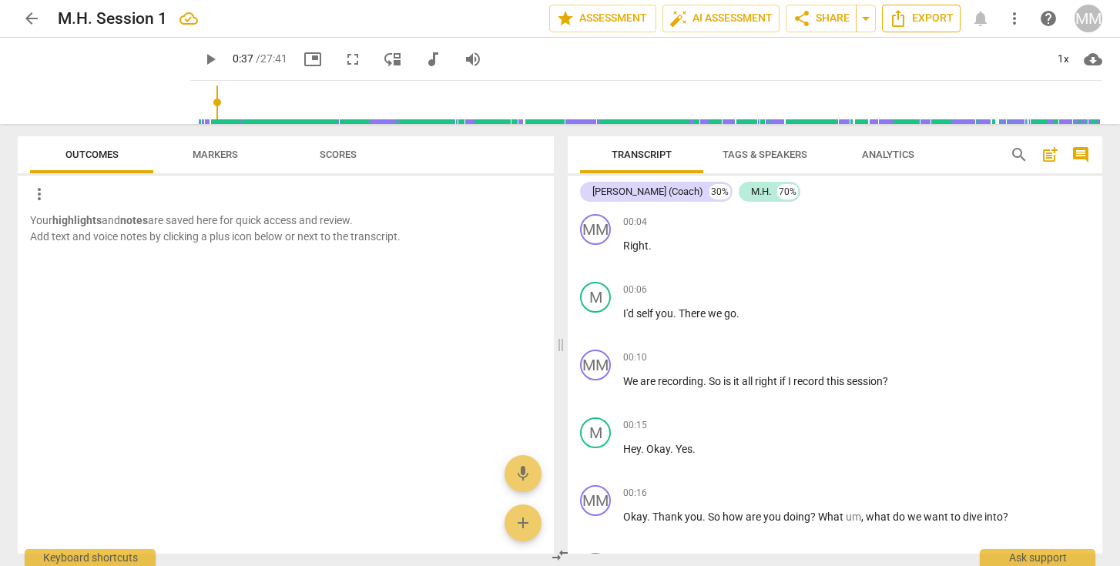
click at [925, 16] on span "Export" at bounding box center [921, 18] width 65 height 18
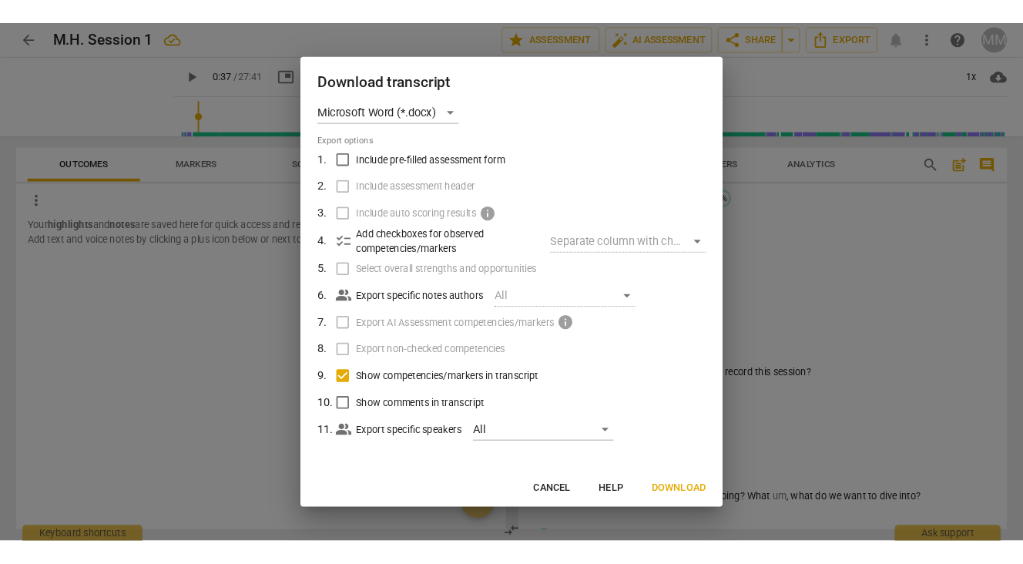
scroll to position [16, 0]
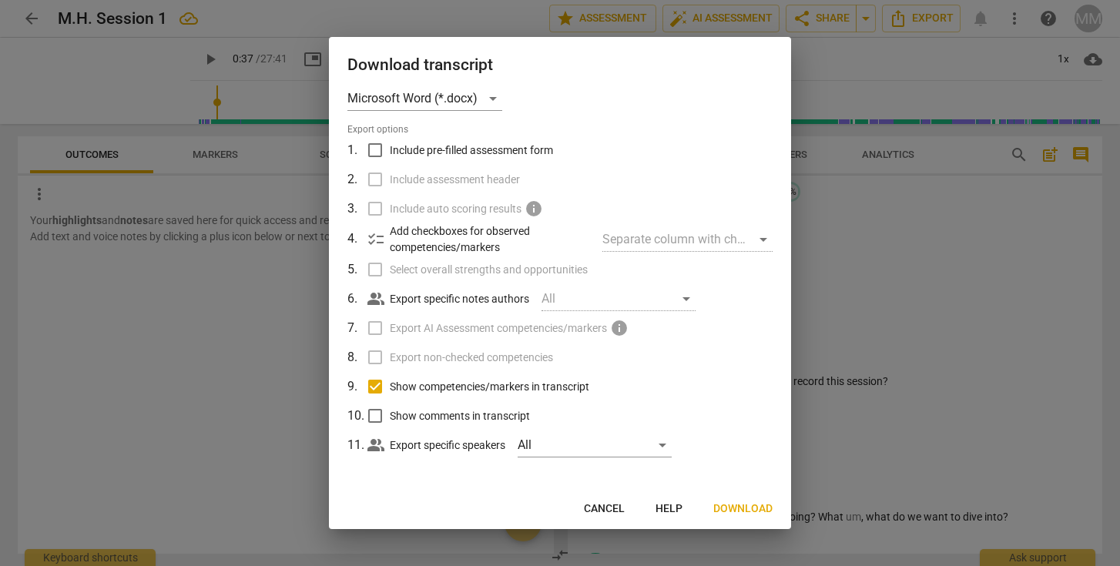
click at [741, 508] on span "Download" at bounding box center [743, 509] width 59 height 15
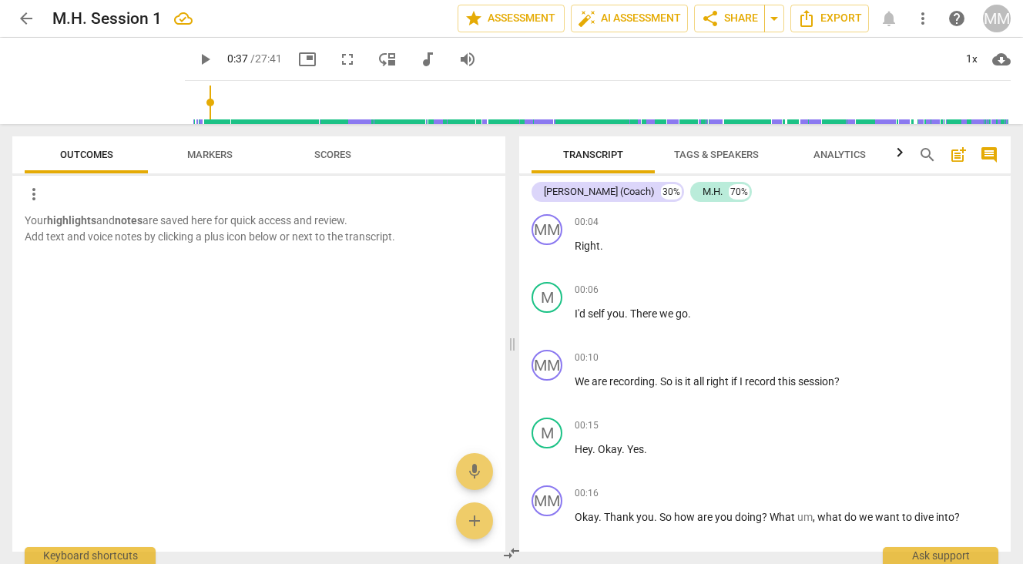
drag, startPoint x: 266, startPoint y: 60, endPoint x: 238, endPoint y: 60, distance: 27.7
click at [238, 60] on div "play_arrow 0:37 / 27:41 picture_in_picture fullscreen move_down audiotrack volu…" at bounding box center [336, 59] width 303 height 28
copy span "27:41"
